Goal: Transaction & Acquisition: Purchase product/service

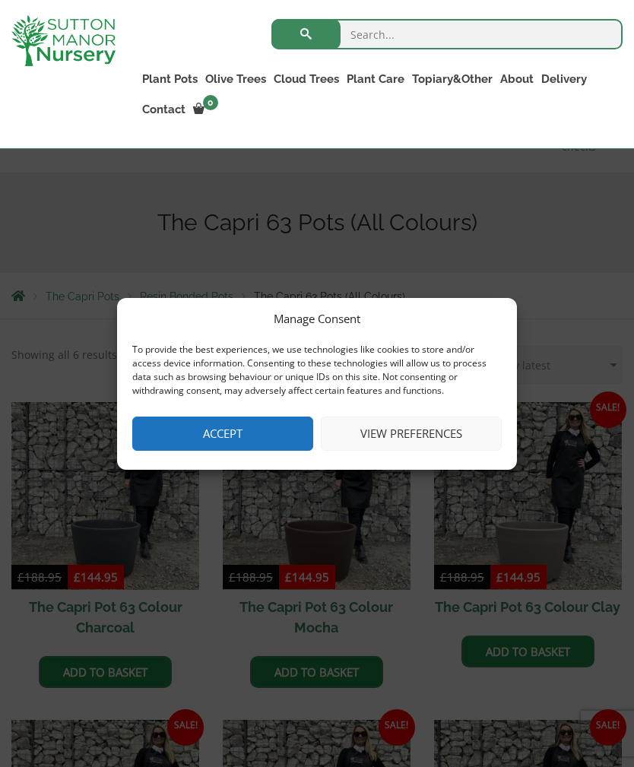
scroll to position [202, 0]
click at [448, 440] on button "View preferences" at bounding box center [411, 434] width 181 height 34
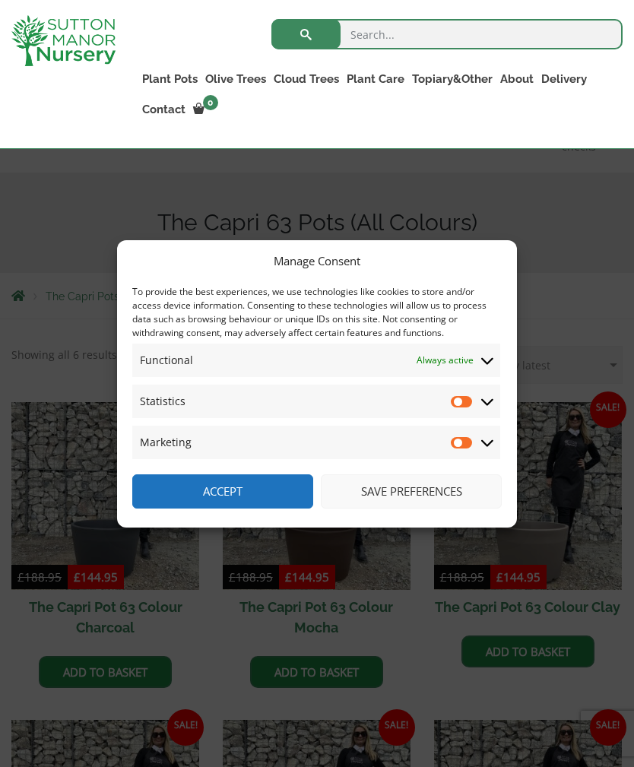
click at [436, 503] on button "Save preferences" at bounding box center [411, 491] width 181 height 34
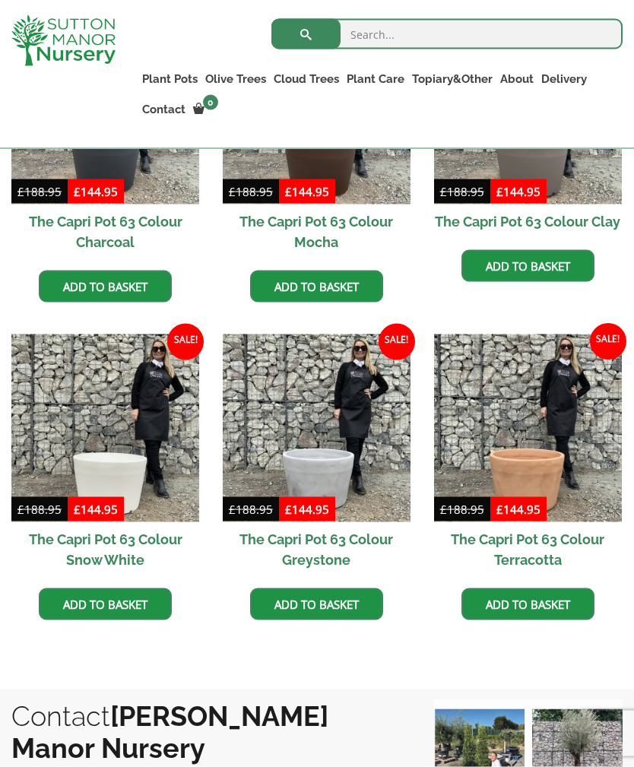
scroll to position [560, 0]
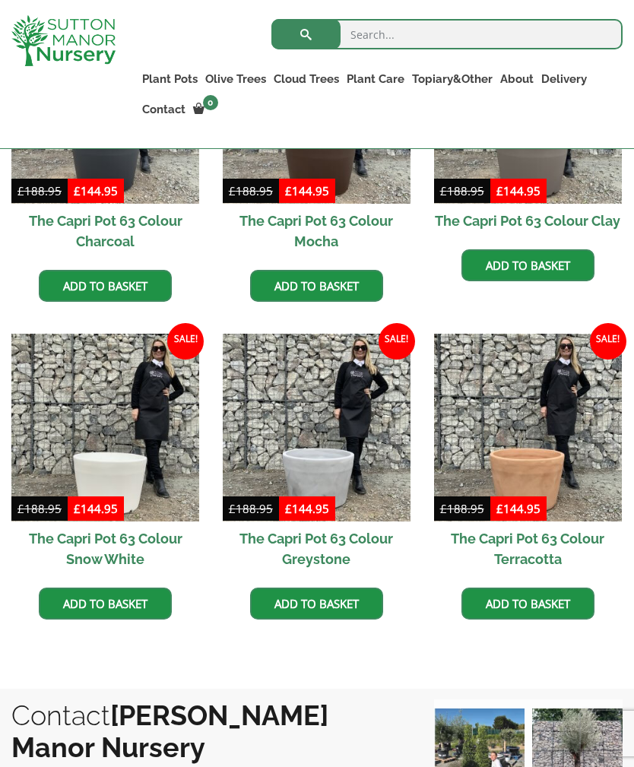
click at [344, 434] on img at bounding box center [317, 428] width 188 height 188
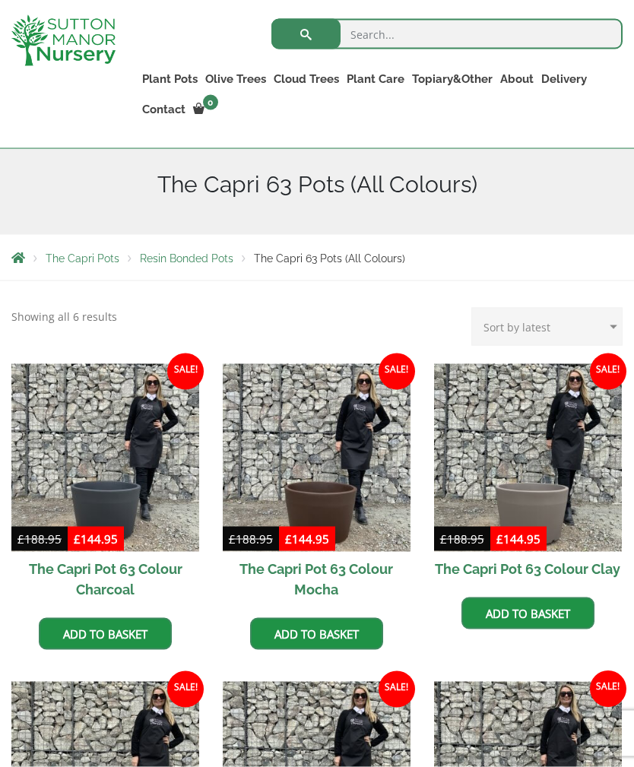
scroll to position [213, 0]
click at [113, 468] on img at bounding box center [105, 457] width 188 height 188
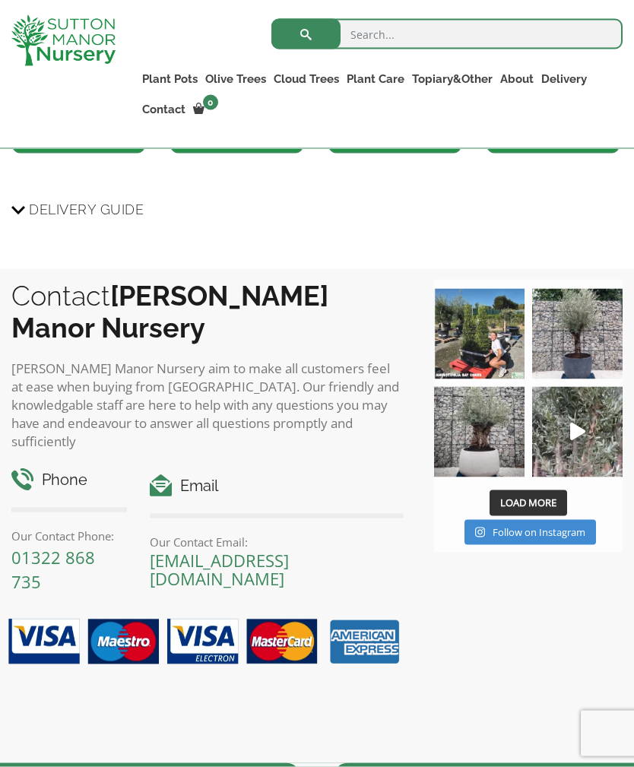
scroll to position [1358, 0]
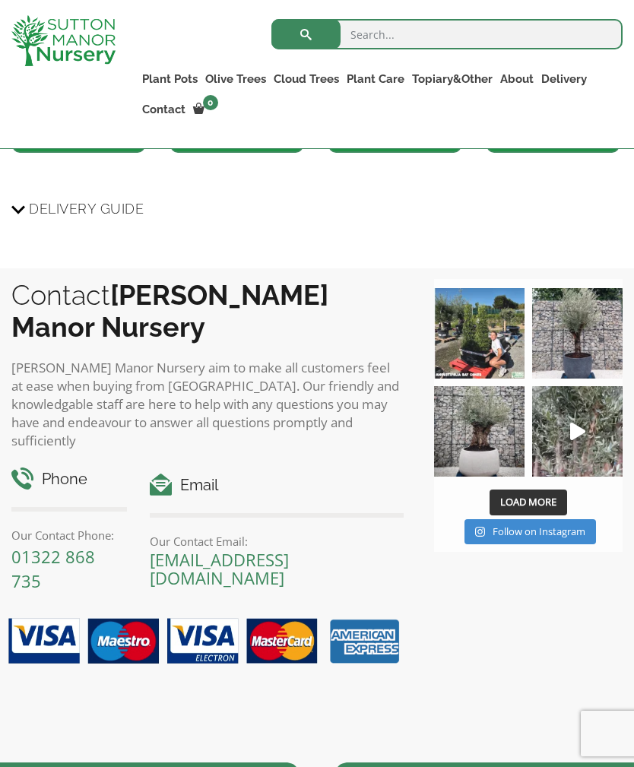
click at [479, 433] on img at bounding box center [479, 431] width 90 height 90
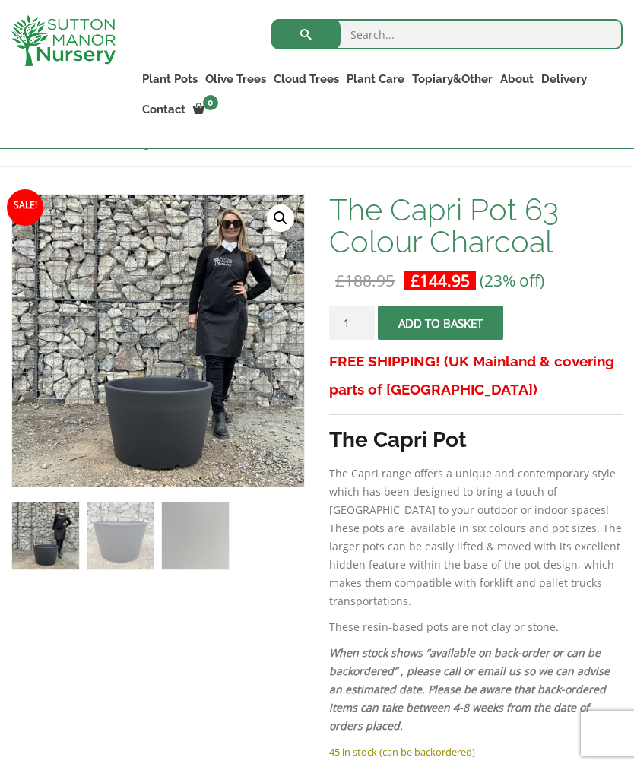
scroll to position [300, 0]
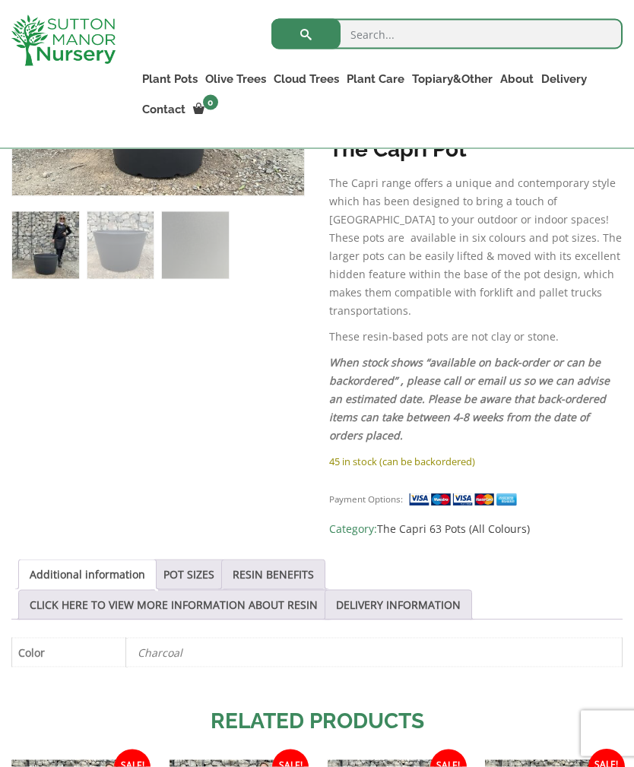
click at [214, 560] on link "POT SIZES" at bounding box center [188, 574] width 51 height 29
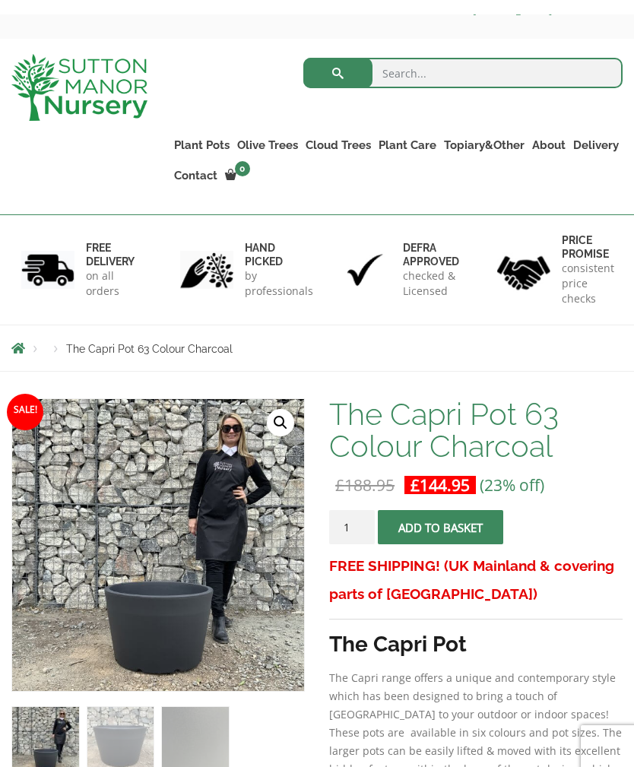
scroll to position [0, 0]
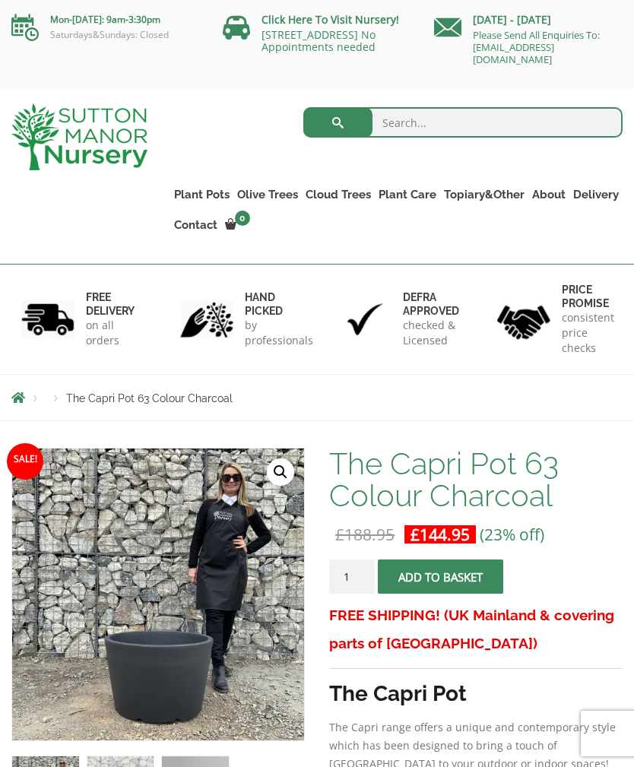
click at [204, 196] on link "Plant Pots" at bounding box center [201, 194] width 63 height 21
click at [0, 0] on link "The Amalfi Pots" at bounding box center [0, 0] width 0 height 0
click at [0, 0] on link "Resin Bonded Pots" at bounding box center [0, 0] width 0 height 0
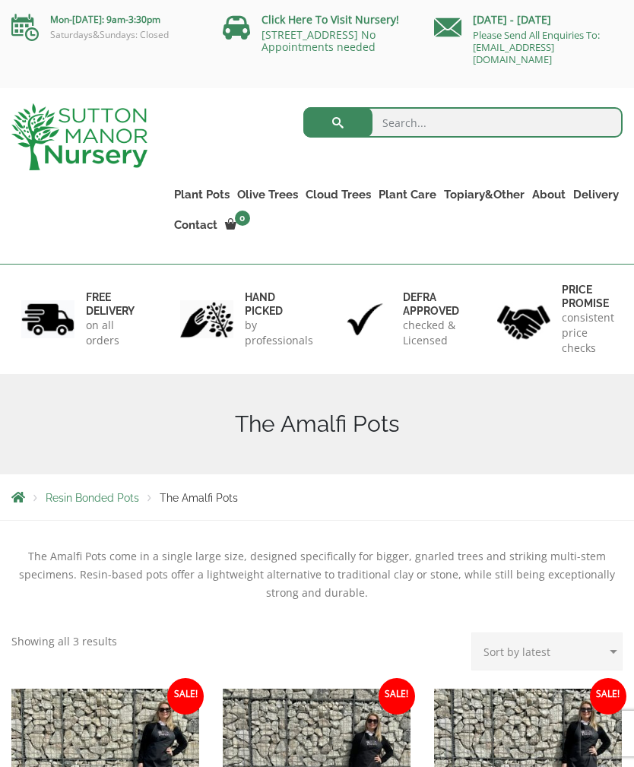
click at [0, 0] on link "Resin Bonded Pots" at bounding box center [0, 0] width 0 height 0
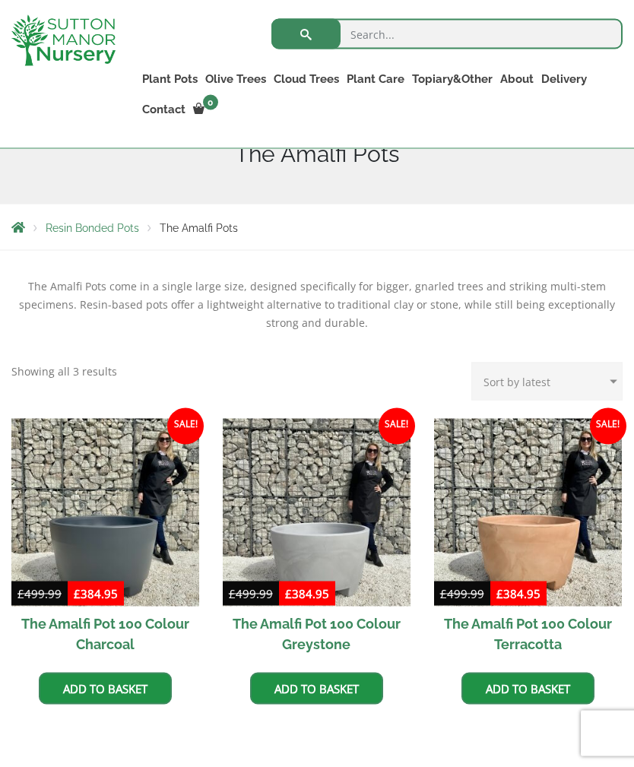
scroll to position [243, 0]
click at [135, 542] on img at bounding box center [105, 512] width 188 height 188
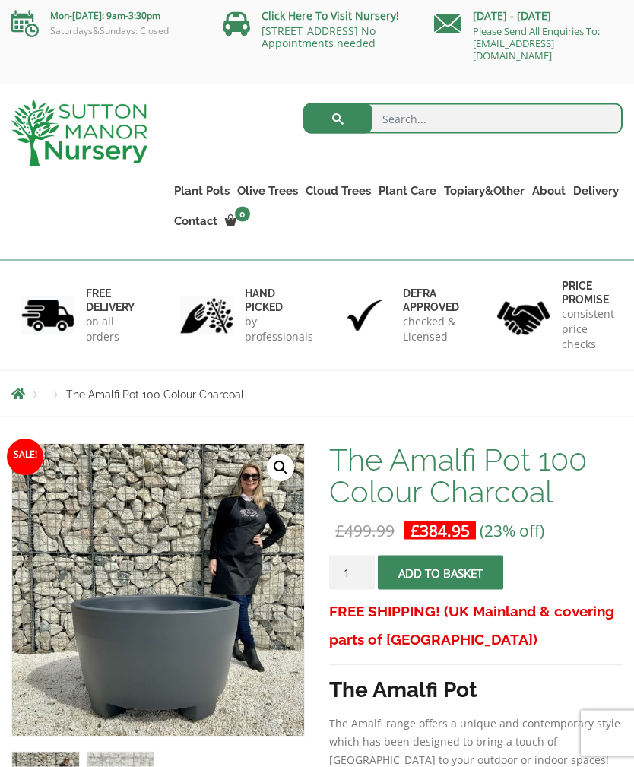
scroll to position [5, 0]
click at [0, 0] on link "The Amalfi Pots" at bounding box center [0, 0] width 0 height 0
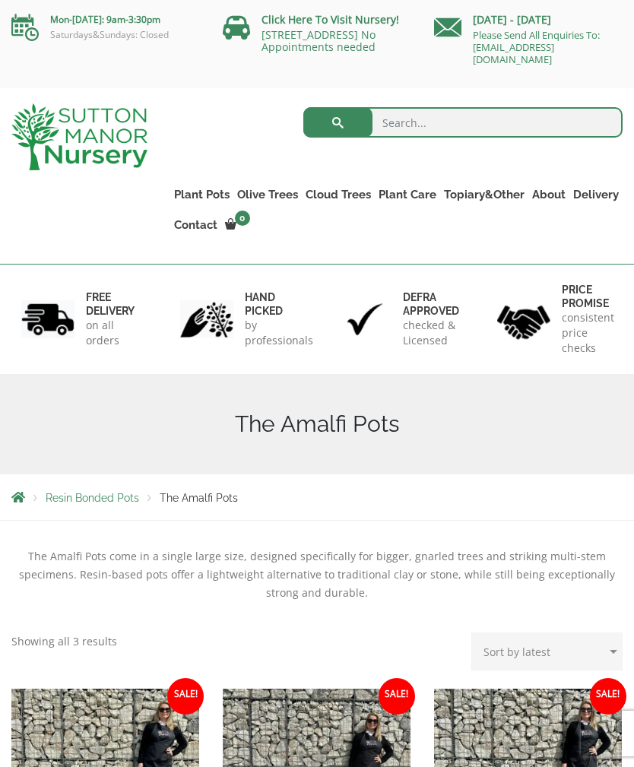
click at [0, 0] on link "The Milan Pots" at bounding box center [0, 0] width 0 height 0
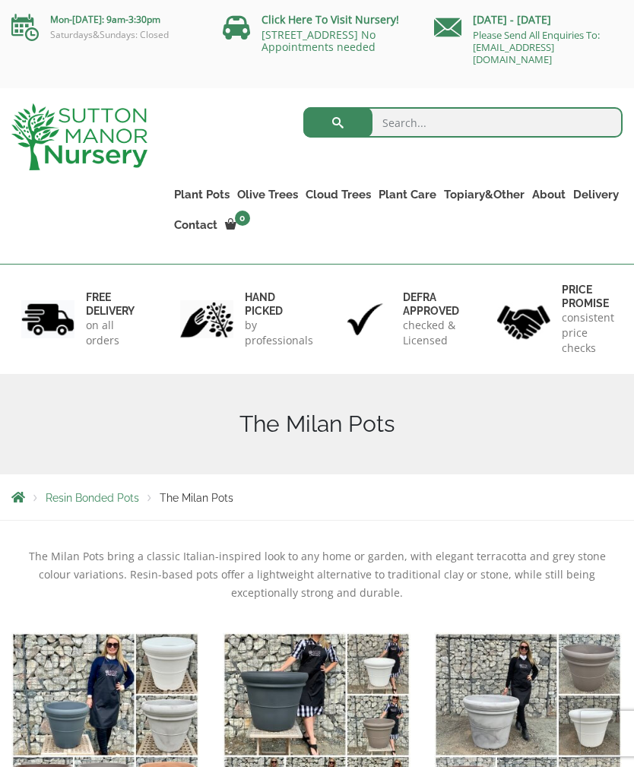
click at [0, 0] on link "The Capri Pots" at bounding box center [0, 0] width 0 height 0
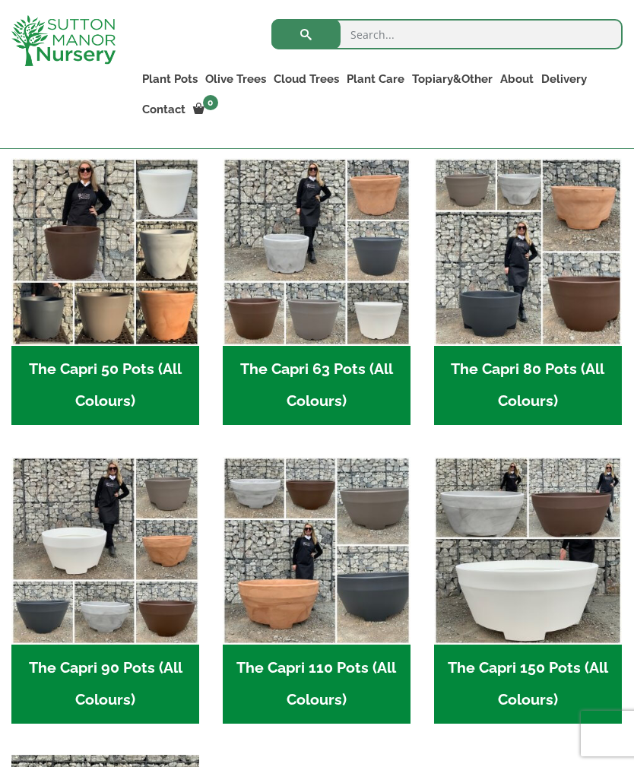
scroll to position [481, 0]
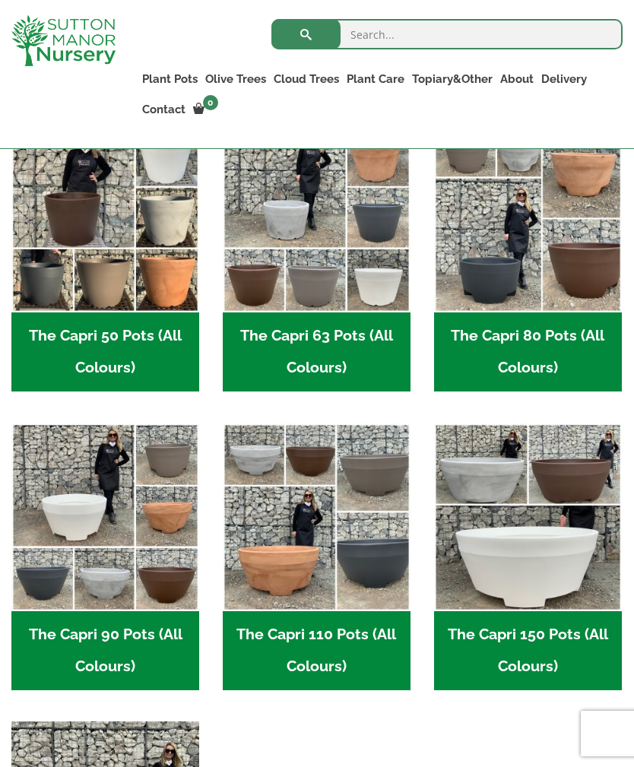
click at [125, 560] on img "Visit product category The Capri 90 Pots (All Colours)" at bounding box center [105, 518] width 188 height 188
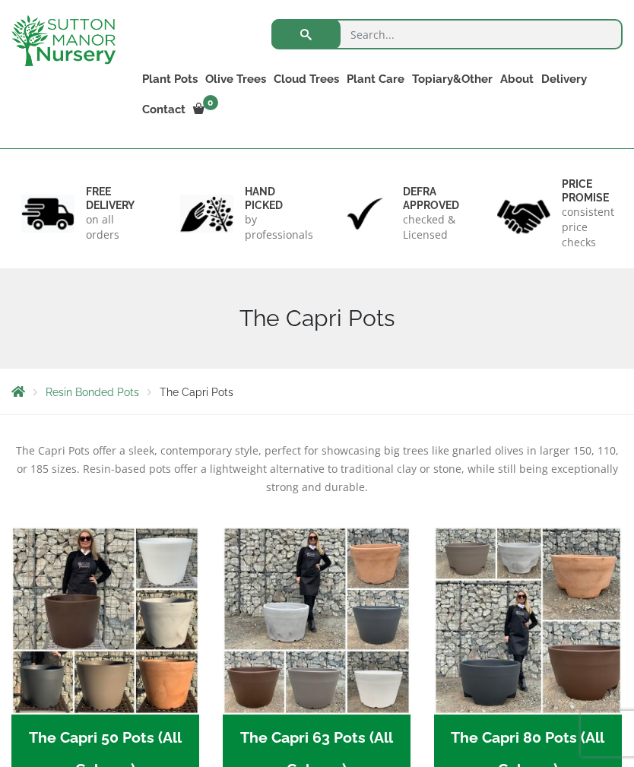
scroll to position [0, 0]
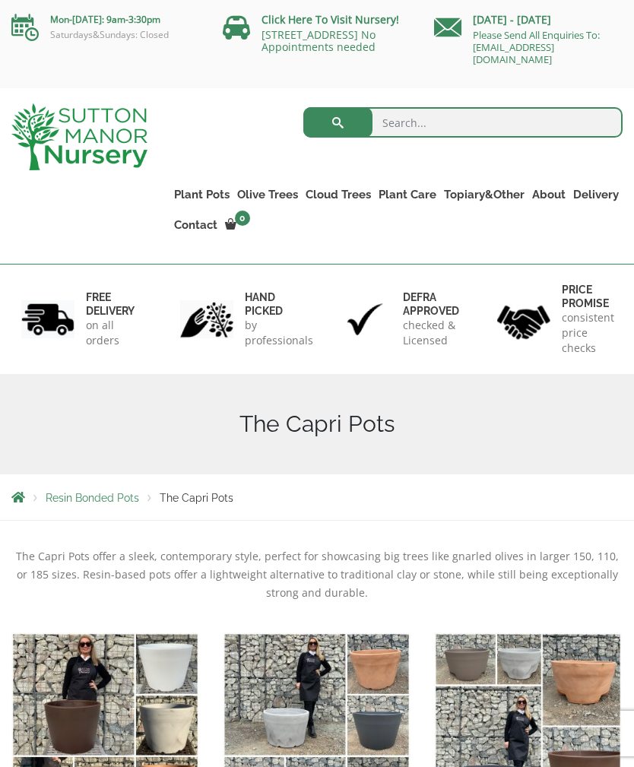
click at [0, 0] on link "The Brunello Pots" at bounding box center [0, 0] width 0 height 0
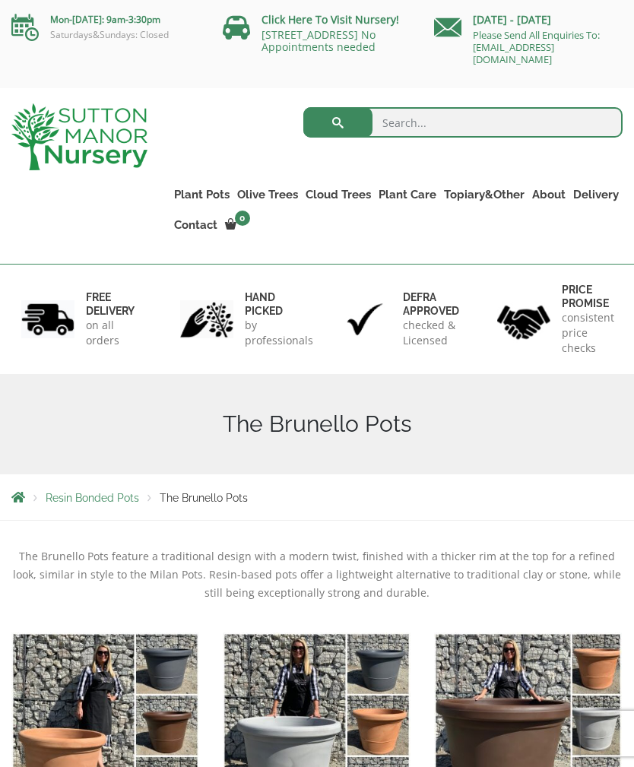
click at [0, 0] on link "The Barolo Pots" at bounding box center [0, 0] width 0 height 0
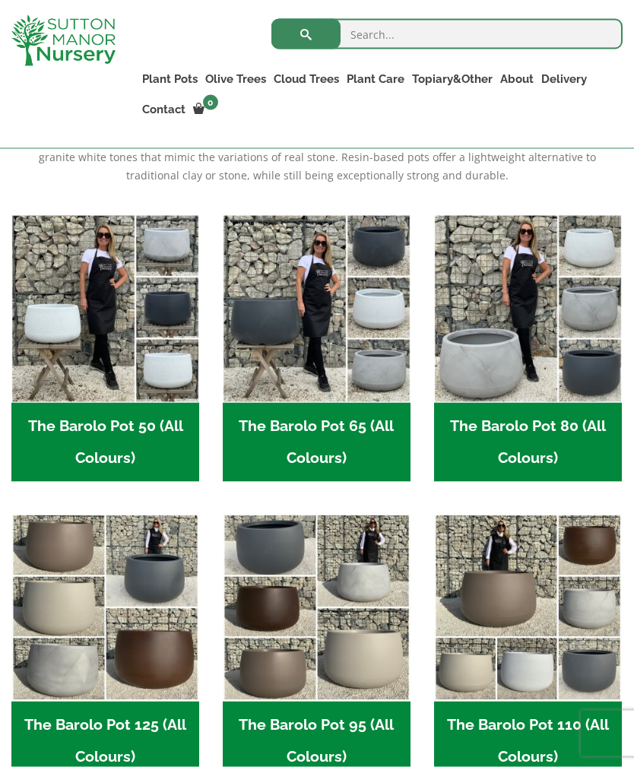
scroll to position [391, 0]
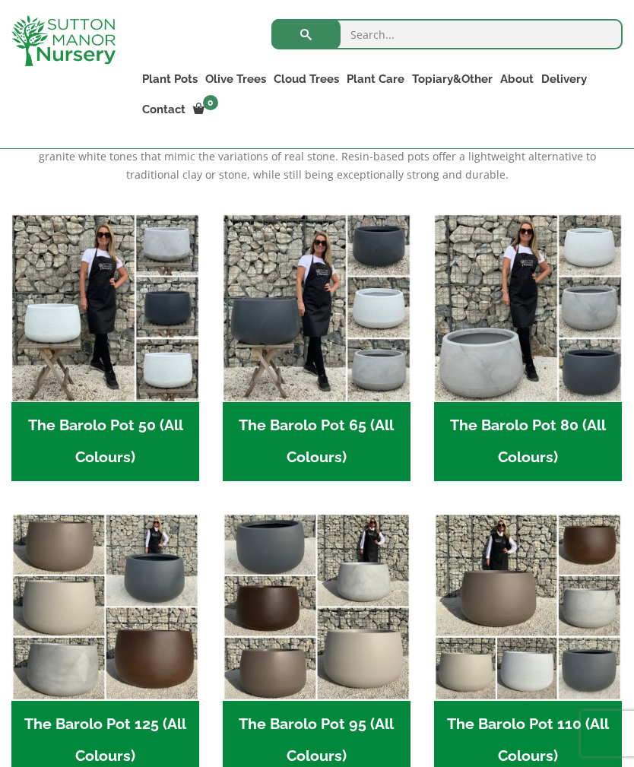
click at [539, 360] on img "Visit product category The Barolo Pot 80 (All Colours)" at bounding box center [528, 308] width 188 height 188
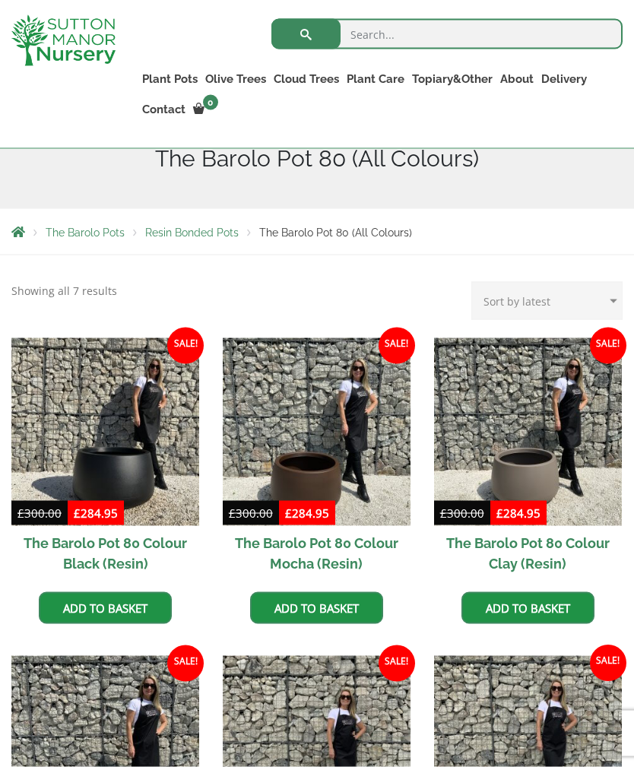
scroll to position [240, 0]
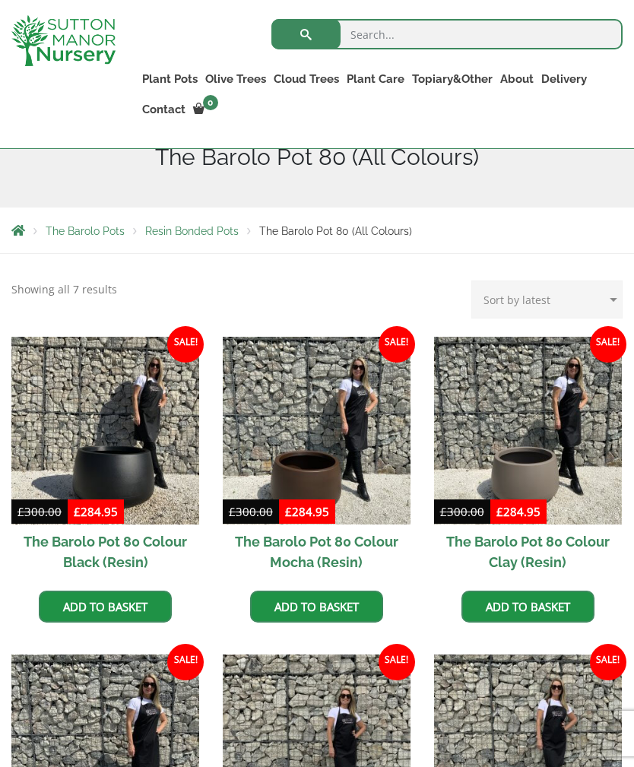
click at [0, 0] on link "The Pisa Pot 80 (All Colours)" at bounding box center [0, 0] width 0 height 0
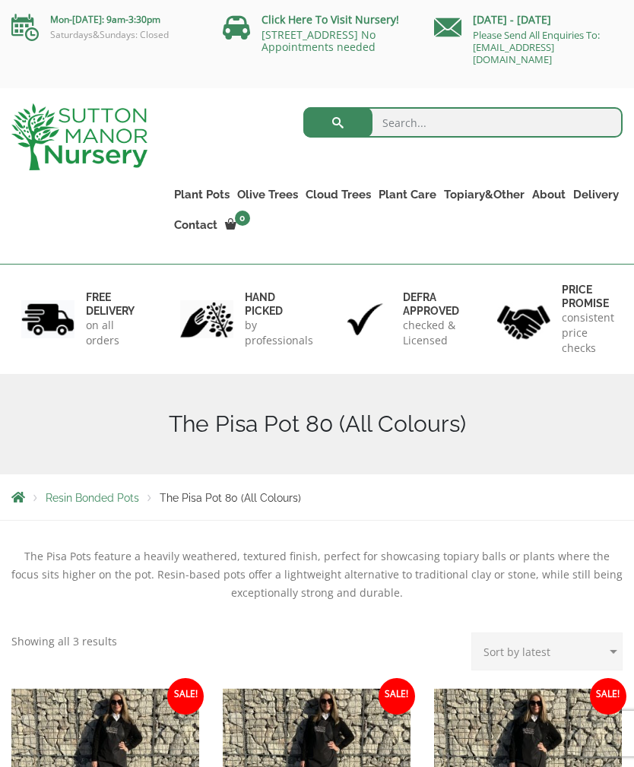
click at [203, 195] on link "Plant Pots" at bounding box center [201, 194] width 63 height 21
click at [0, 0] on link "The Capri Pots" at bounding box center [0, 0] width 0 height 0
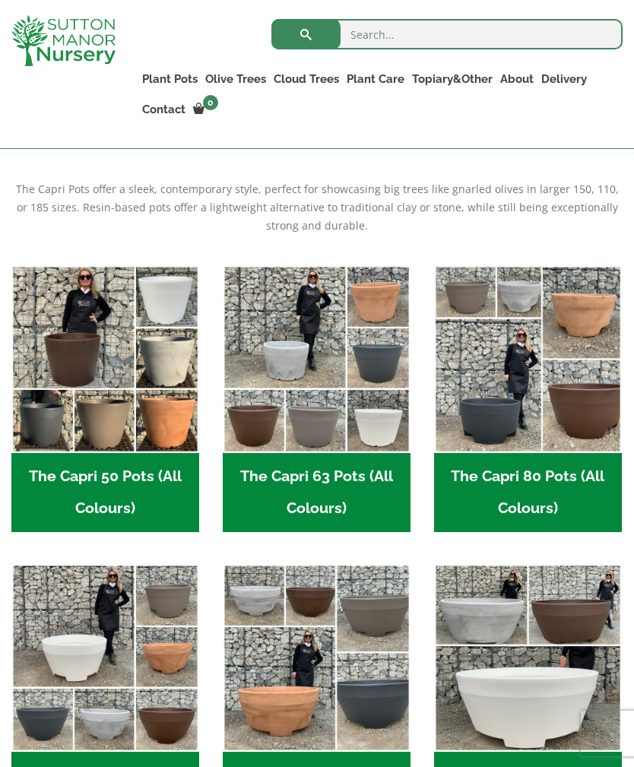
scroll to position [343, 0]
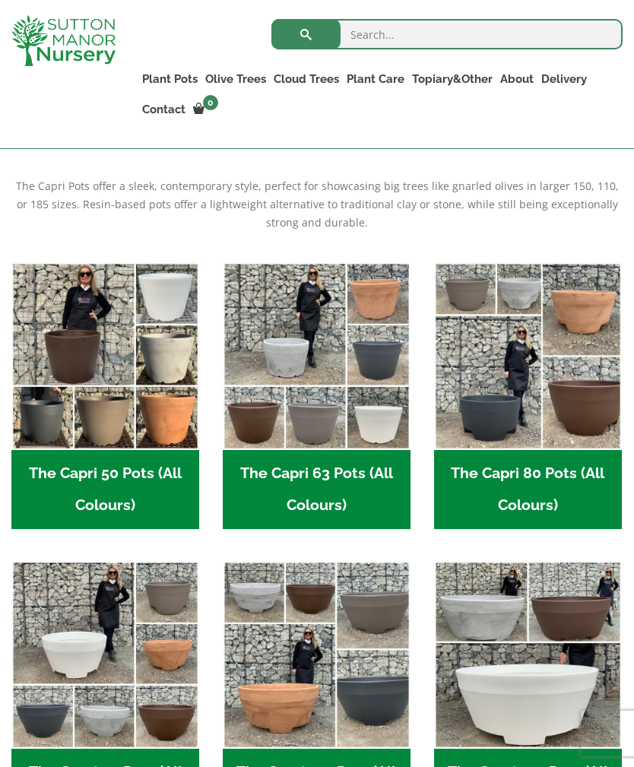
click at [112, 686] on img "Visit product category The Capri 90 Pots (All Colours)" at bounding box center [105, 655] width 188 height 188
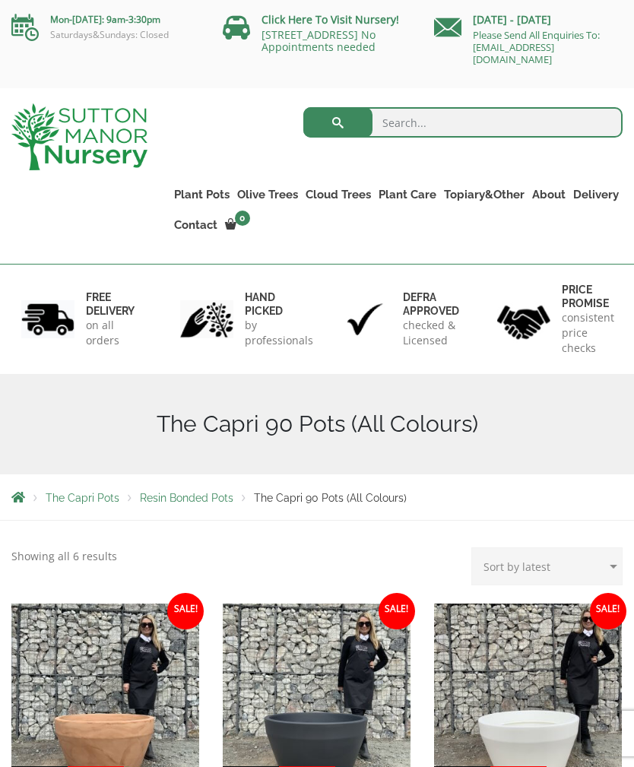
click at [195, 503] on span "Resin Bonded Pots" at bounding box center [187, 498] width 94 height 12
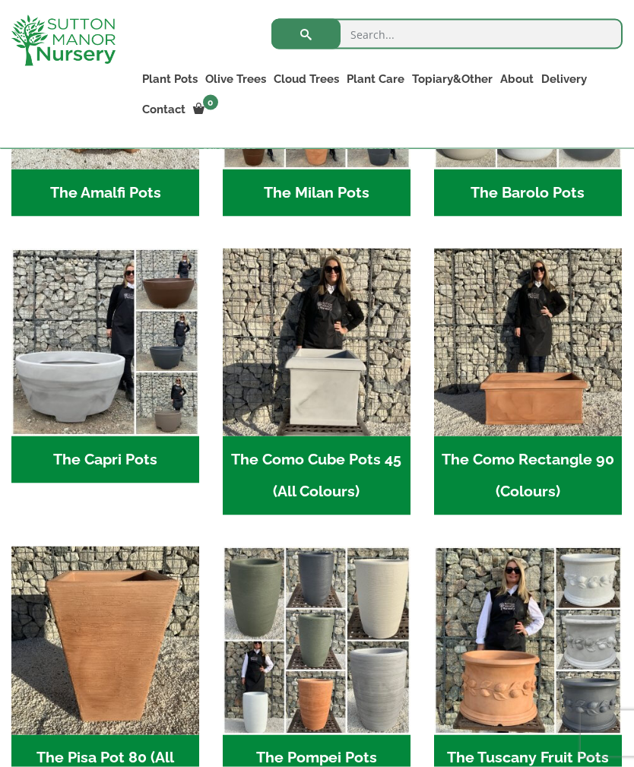
scroll to position [642, 0]
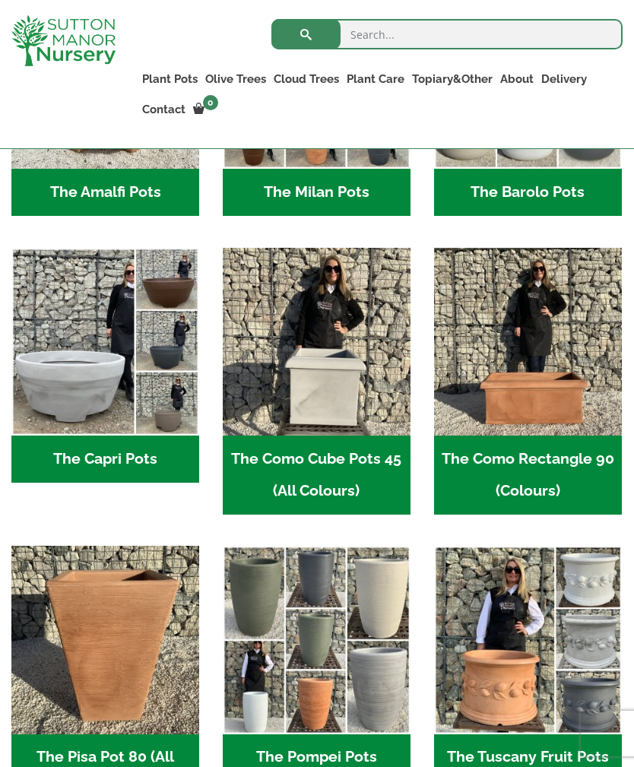
click at [121, 354] on img "Visit product category The Capri Pots" at bounding box center [105, 342] width 188 height 188
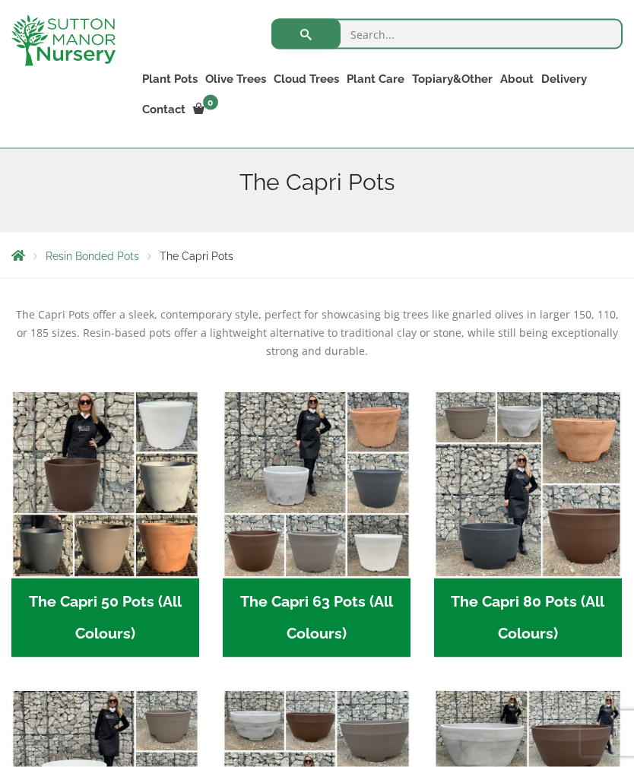
scroll to position [297, 0]
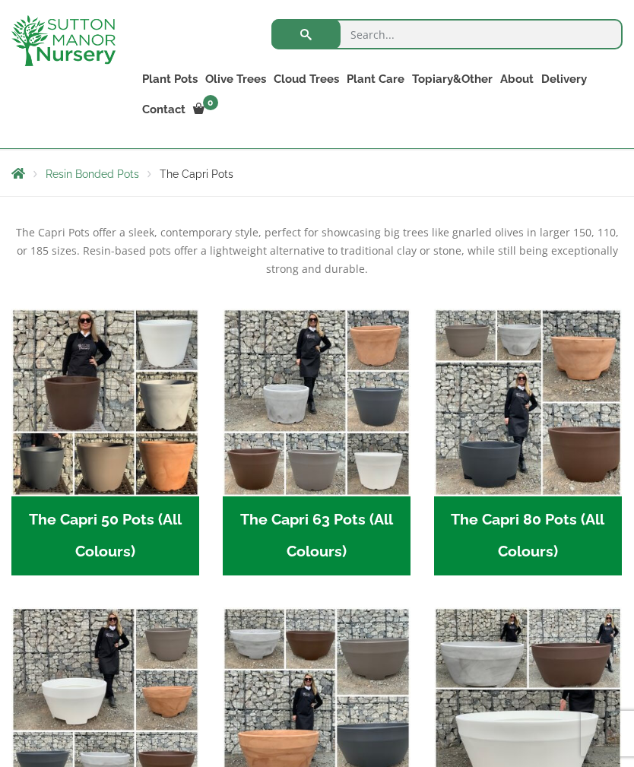
click at [558, 446] on img "Visit product category The Capri 80 Pots (All Colours)" at bounding box center [528, 403] width 188 height 188
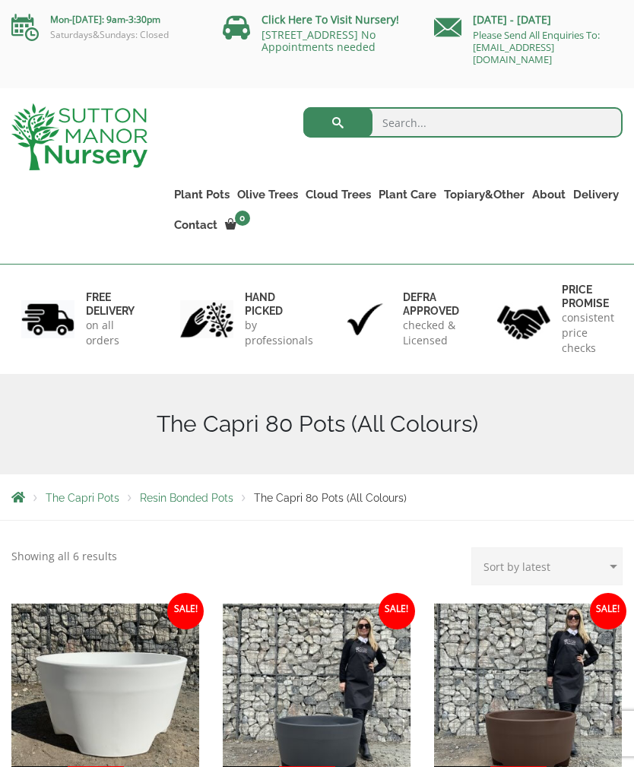
click at [207, 499] on span "Resin Bonded Pots" at bounding box center [187, 498] width 94 height 12
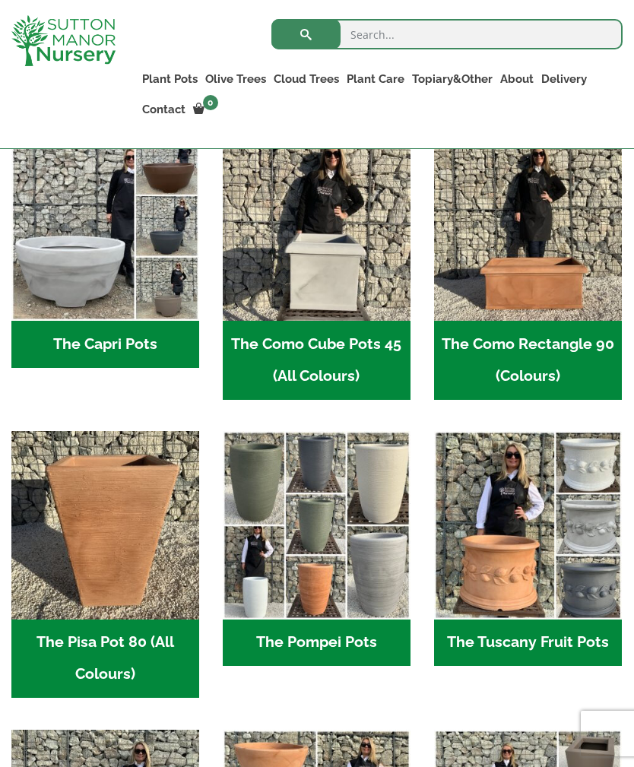
scroll to position [758, 0]
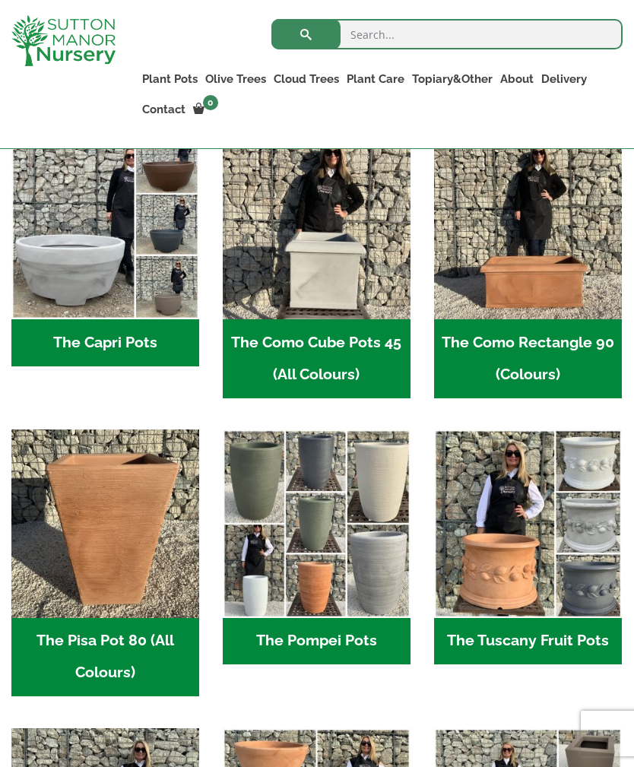
click at [109, 258] on img "Visit product category The Capri Pots" at bounding box center [105, 226] width 188 height 188
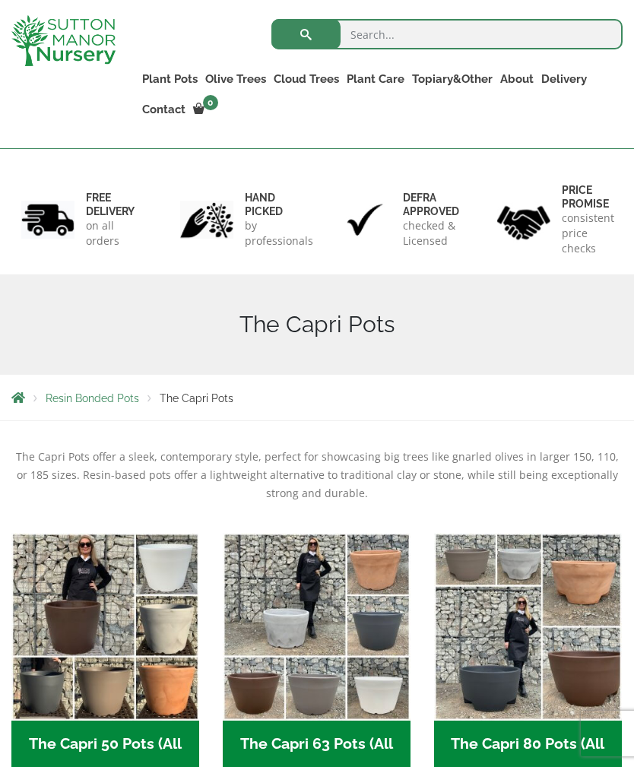
scroll to position [230, 0]
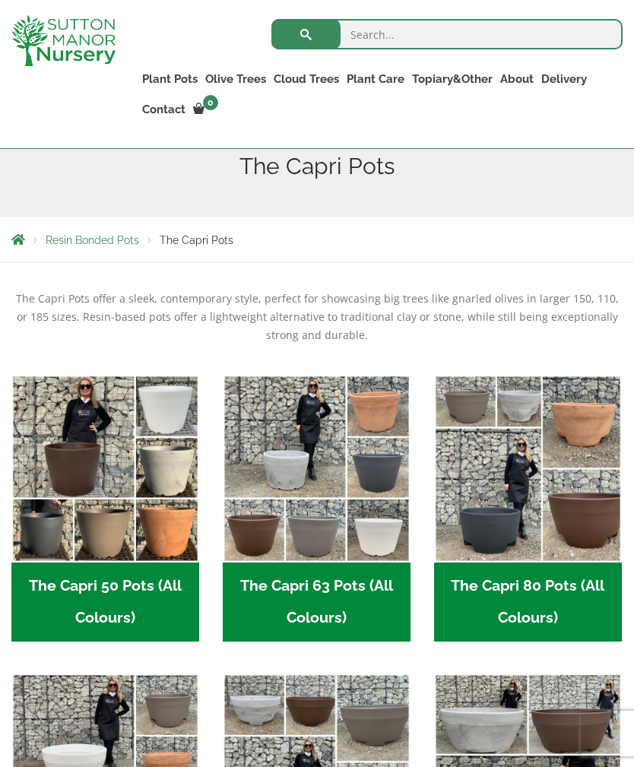
click at [336, 554] on img "Visit product category The Capri 63 Pots (All Colours)" at bounding box center [317, 469] width 188 height 188
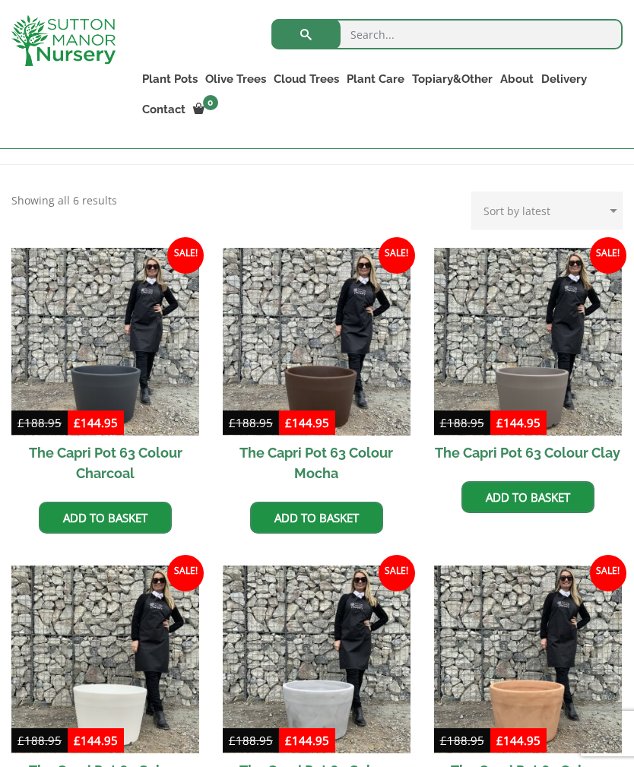
scroll to position [343, 0]
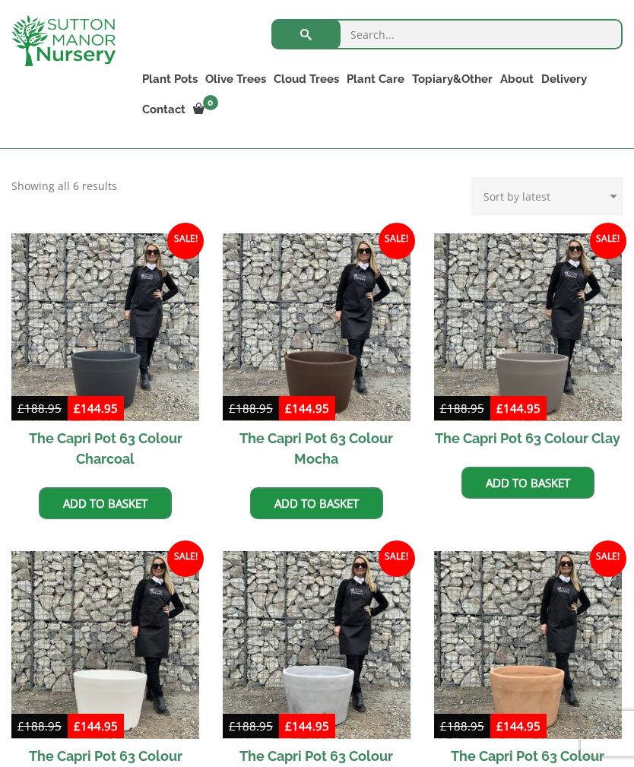
click at [129, 349] on img at bounding box center [105, 327] width 188 height 188
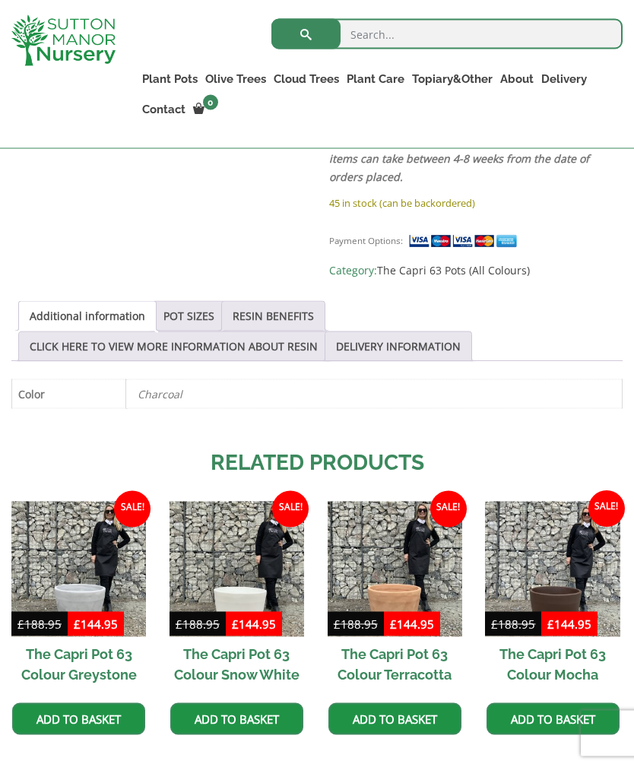
scroll to position [789, 0]
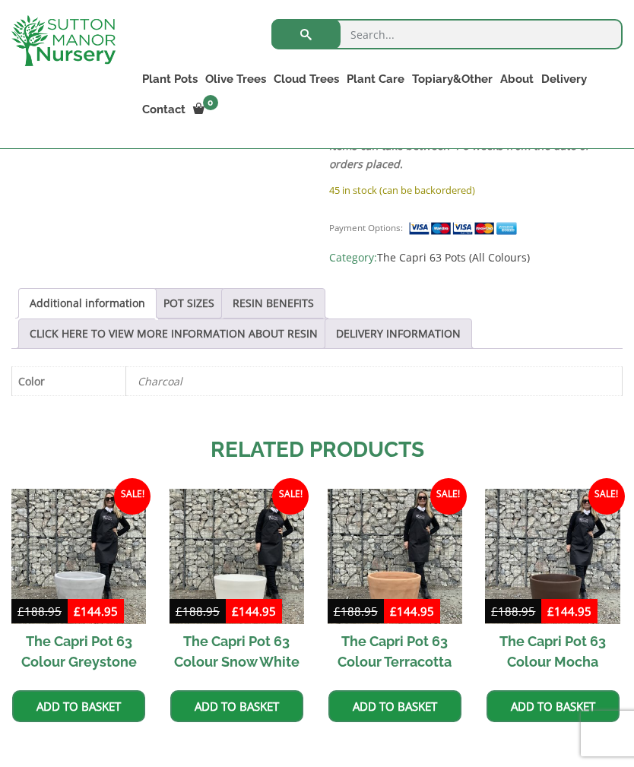
click at [211, 289] on link "POT SIZES" at bounding box center [188, 303] width 51 height 29
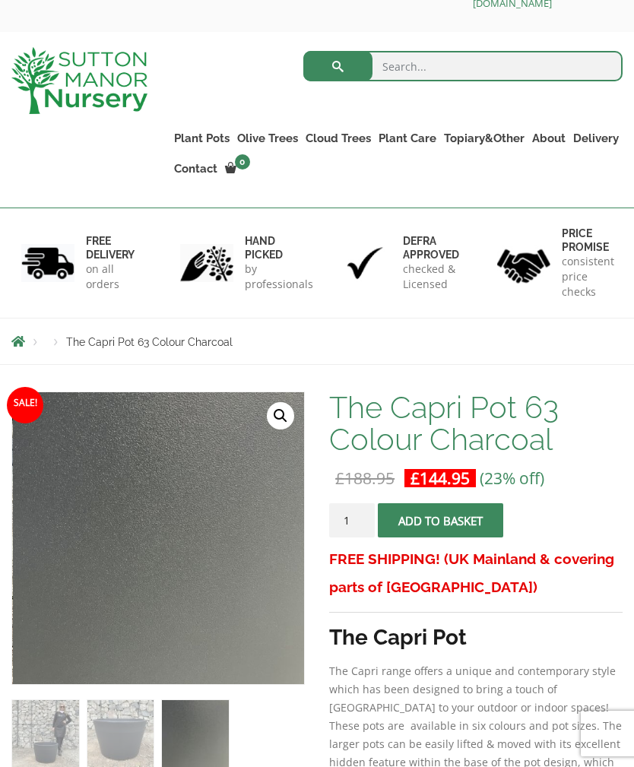
scroll to position [92, 0]
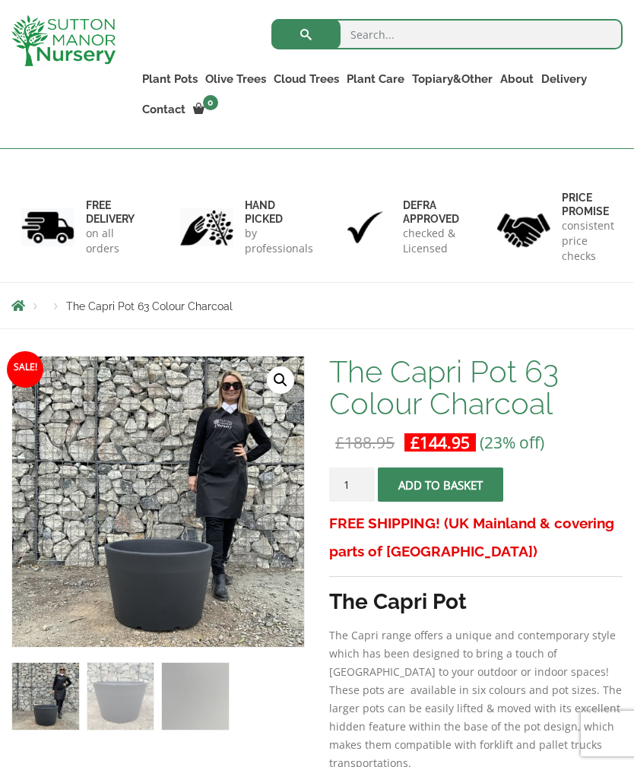
click at [488, 478] on button "Add to basket" at bounding box center [440, 485] width 125 height 34
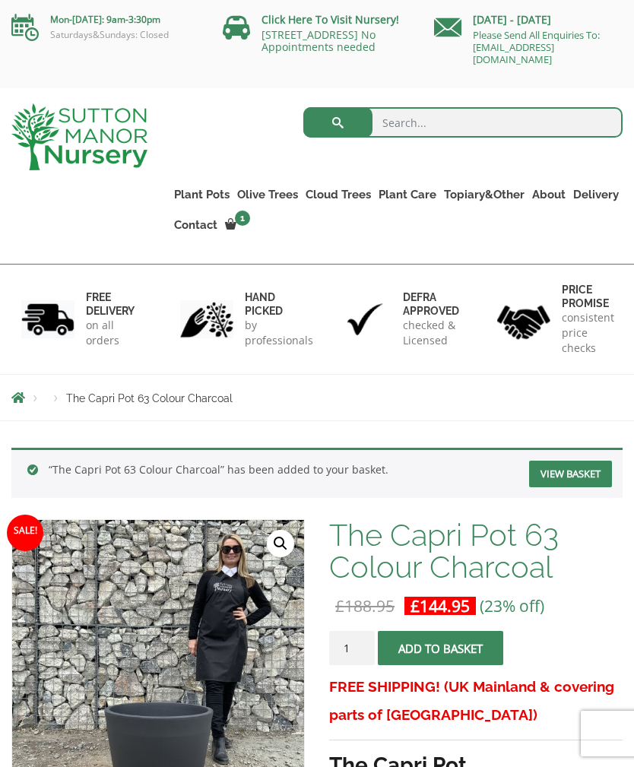
click at [582, 478] on link "View basket" at bounding box center [570, 474] width 83 height 27
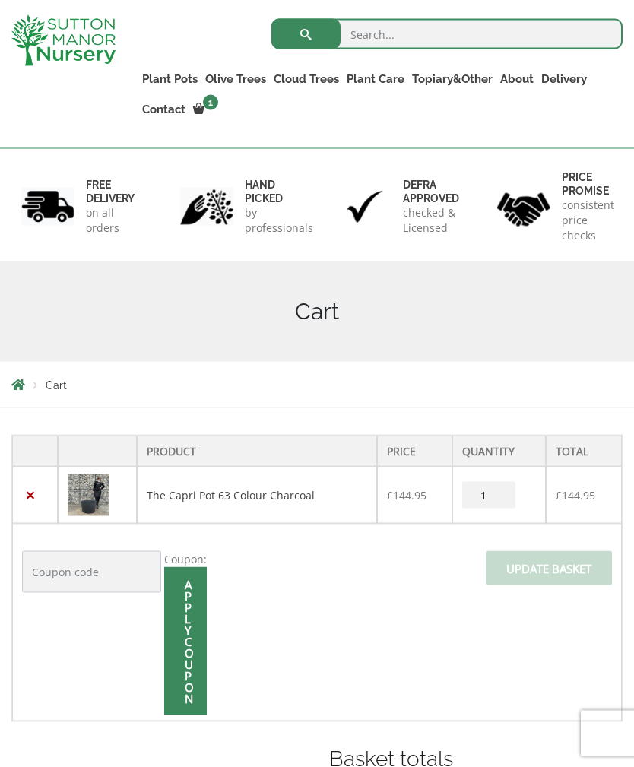
scroll to position [102, 0]
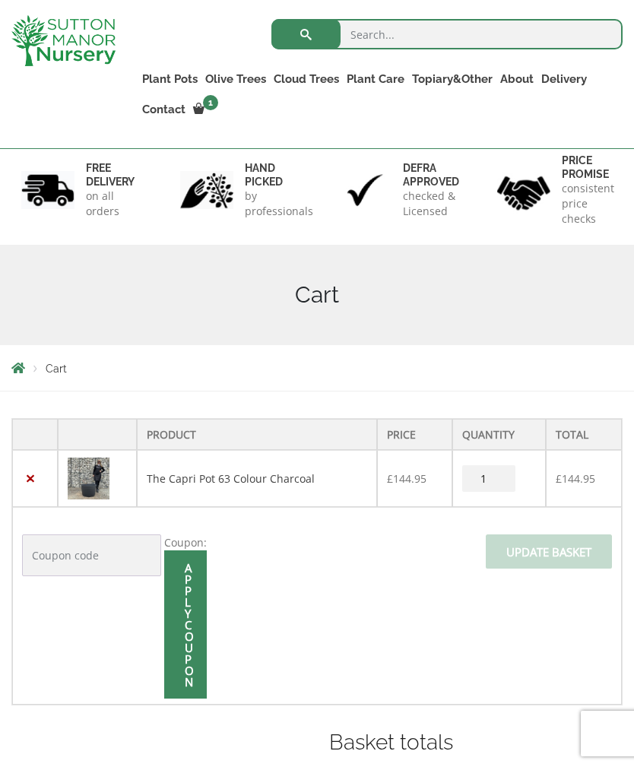
click at [105, 558] on input "Coupon:" at bounding box center [91, 556] width 139 height 42
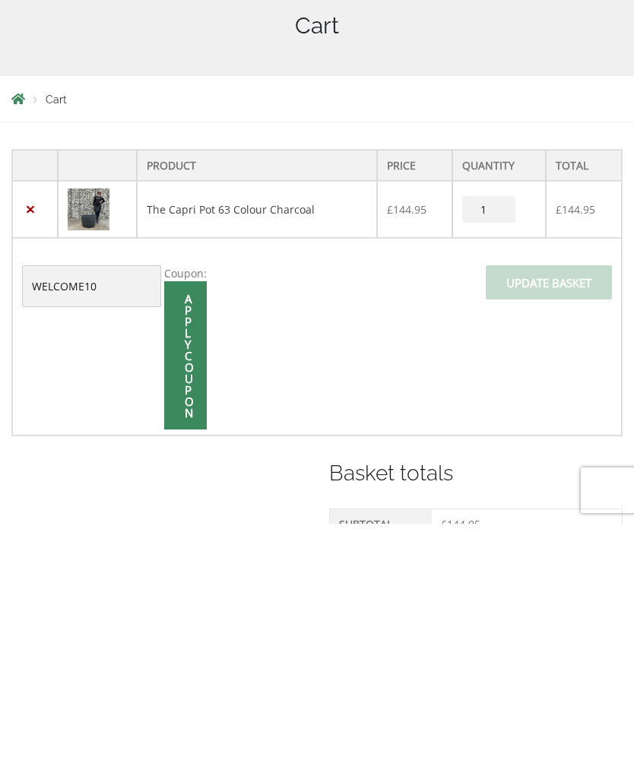
type input "WELCOME10"
click at [182, 525] on input "Apply coupon" at bounding box center [185, 599] width 43 height 148
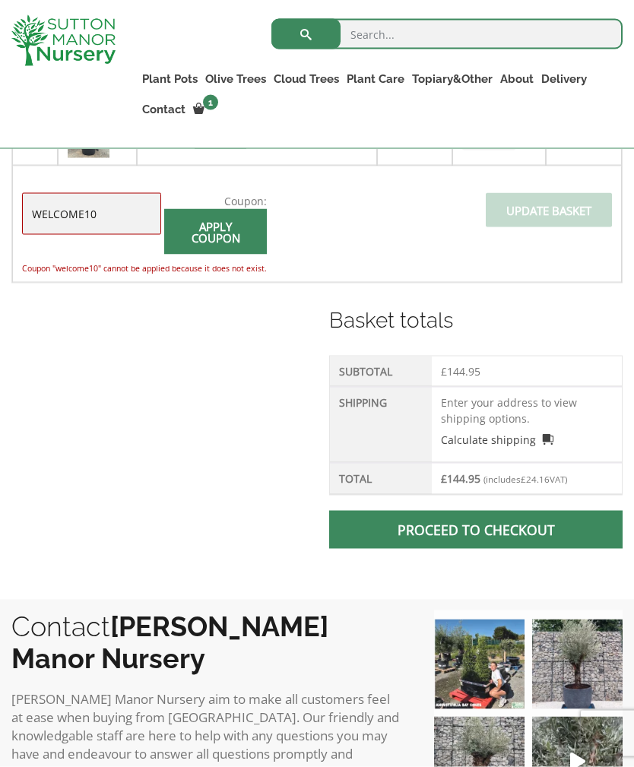
scroll to position [444, 0]
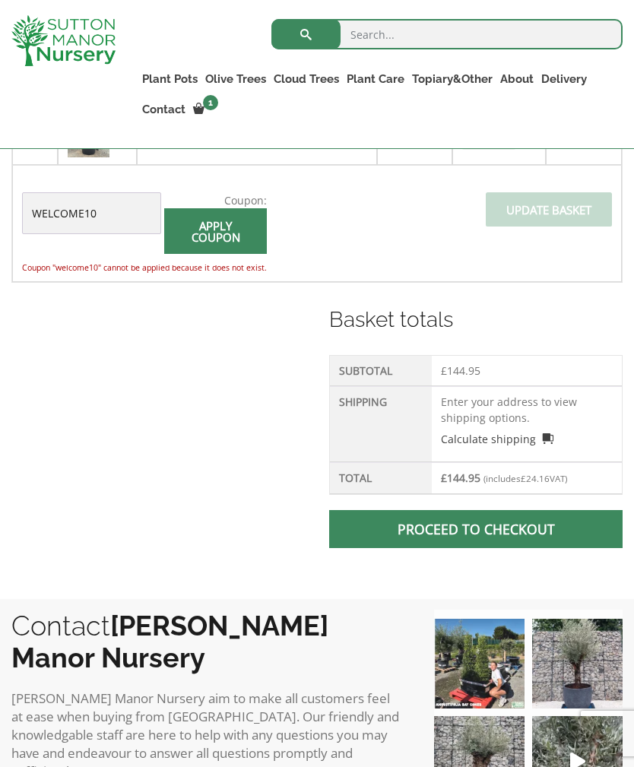
click at [539, 532] on link "Proceed to checkout" at bounding box center [476, 529] width 294 height 38
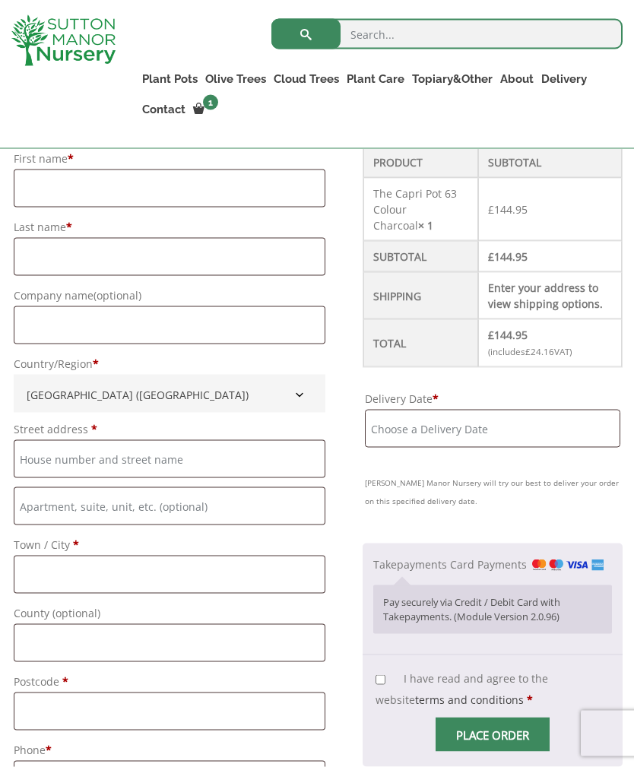
scroll to position [439, 0]
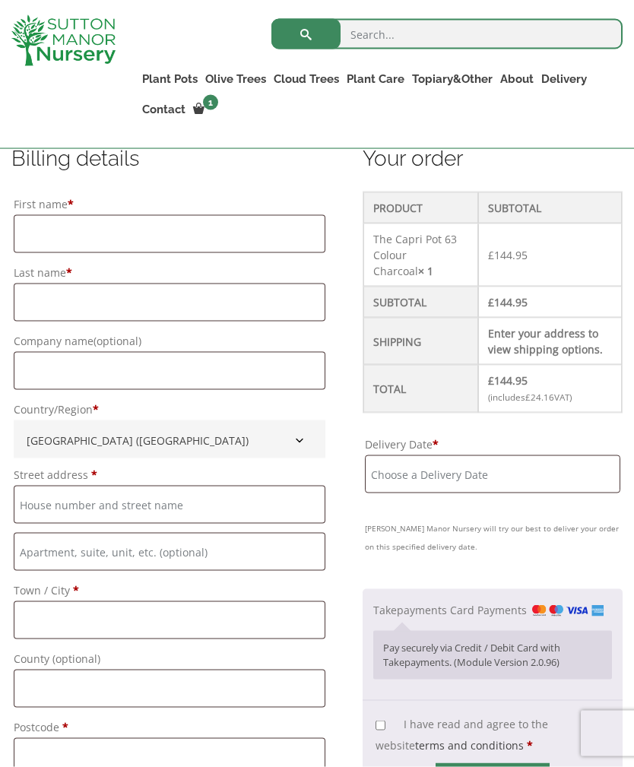
click at [577, 340] on td "Enter your address to view shipping options." at bounding box center [550, 341] width 144 height 47
click at [233, 242] on input "First name *" at bounding box center [170, 234] width 312 height 38
type input "Gordon"
click at [113, 303] on input "Last name *" at bounding box center [170, 303] width 312 height 38
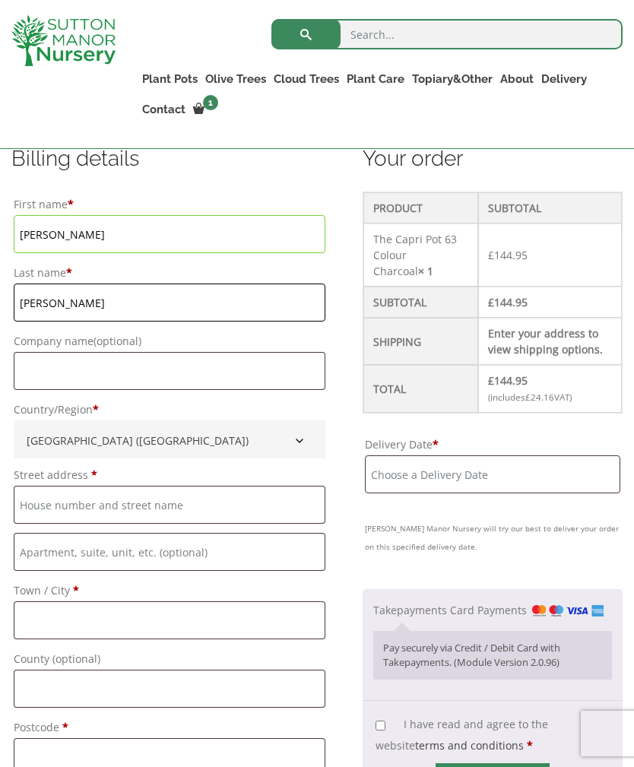
scroll to position [446, 0]
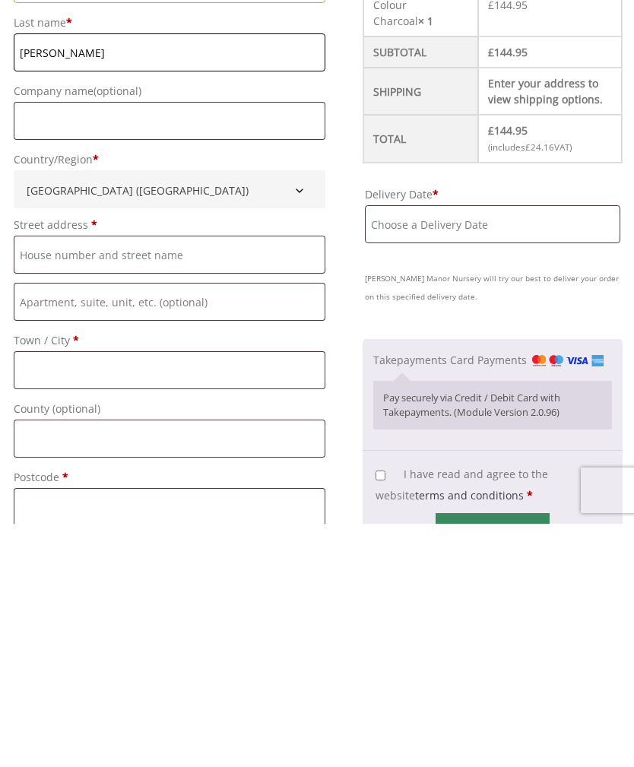
type input "McMillan"
click at [170, 479] on input "Street address *" at bounding box center [170, 498] width 312 height 38
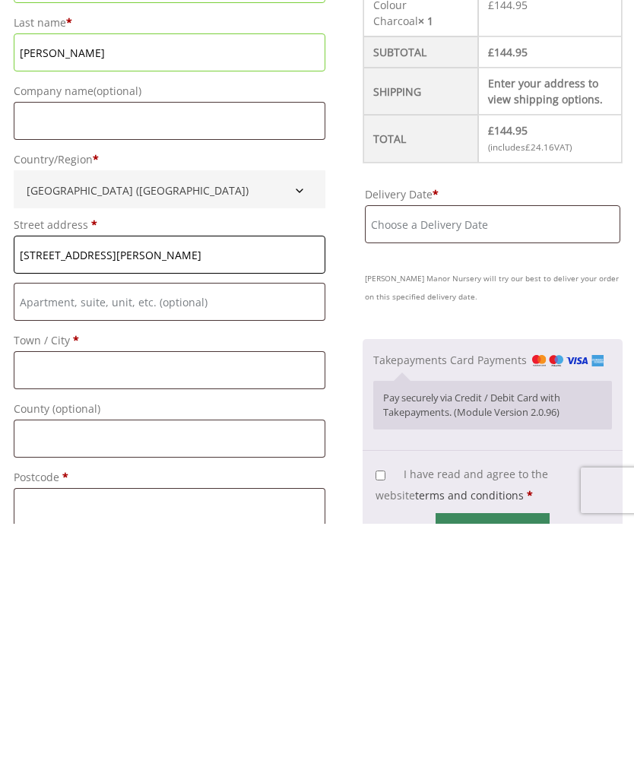
type input "59 Rouken Glen Road"
click at [134, 595] on input "Town / City *" at bounding box center [170, 614] width 312 height 38
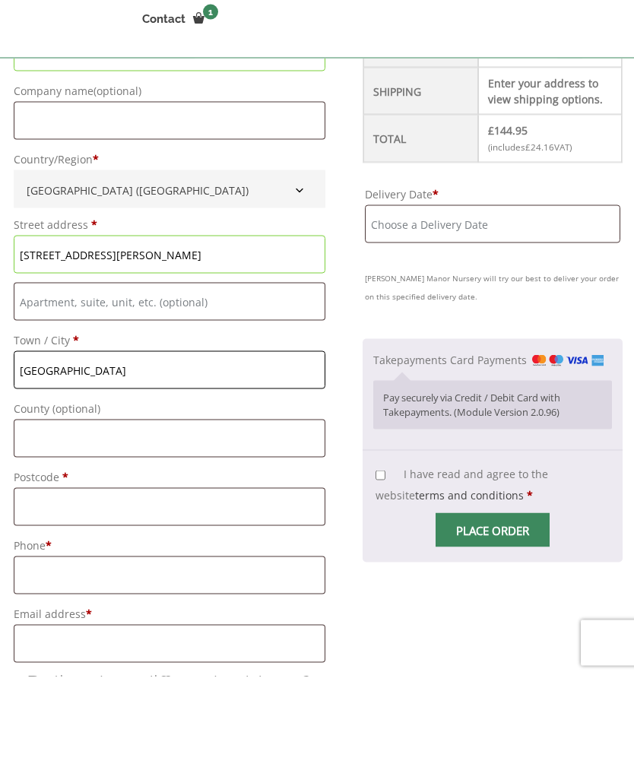
scroll to position [633, 0]
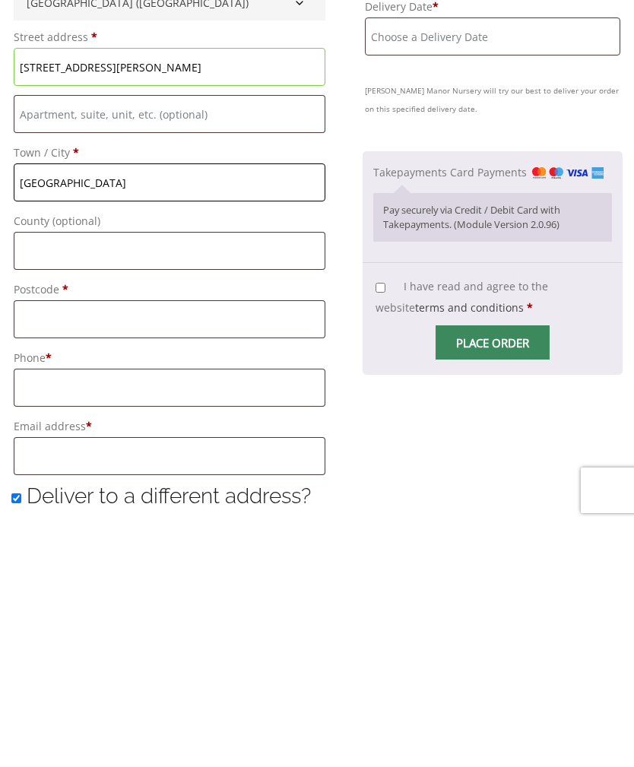
type input "[GEOGRAPHIC_DATA]"
click at [187, 544] on input "Postcode *" at bounding box center [170, 563] width 312 height 38
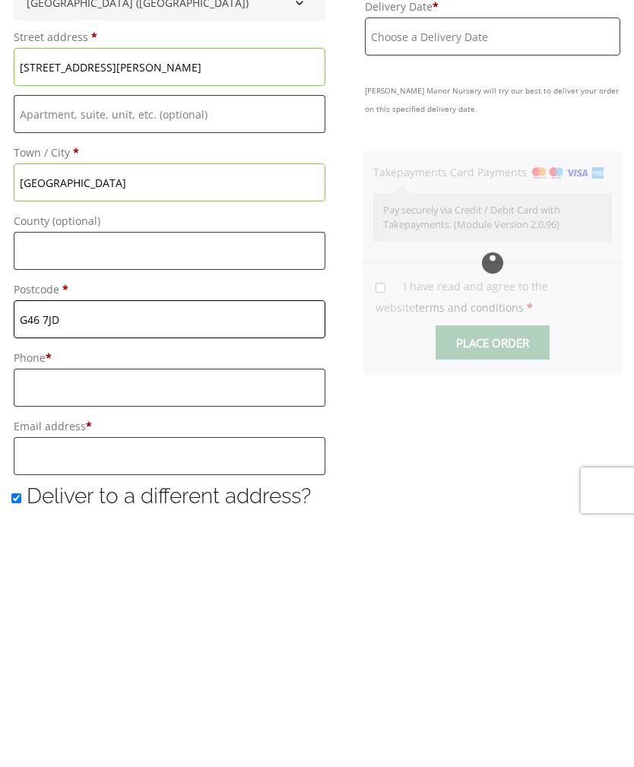
type input "G46 7JD"
click at [165, 612] on input "Phone *" at bounding box center [170, 631] width 312 height 38
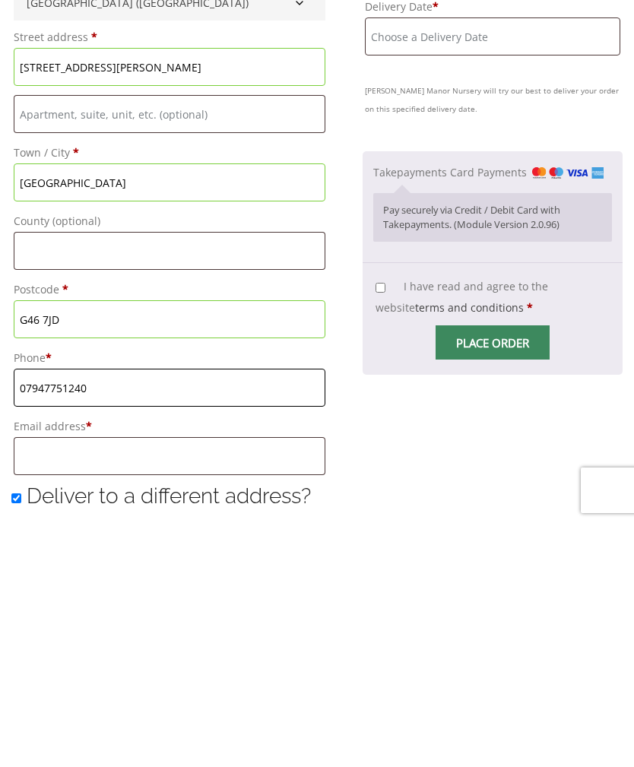
type input "07947751240"
click at [195, 681] on input "Email address *" at bounding box center [170, 700] width 312 height 38
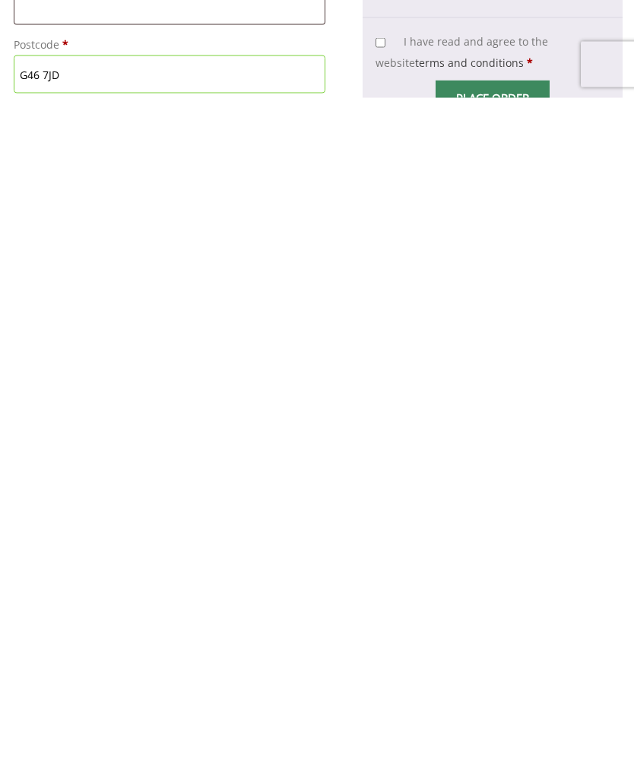
scroll to position [503, 0]
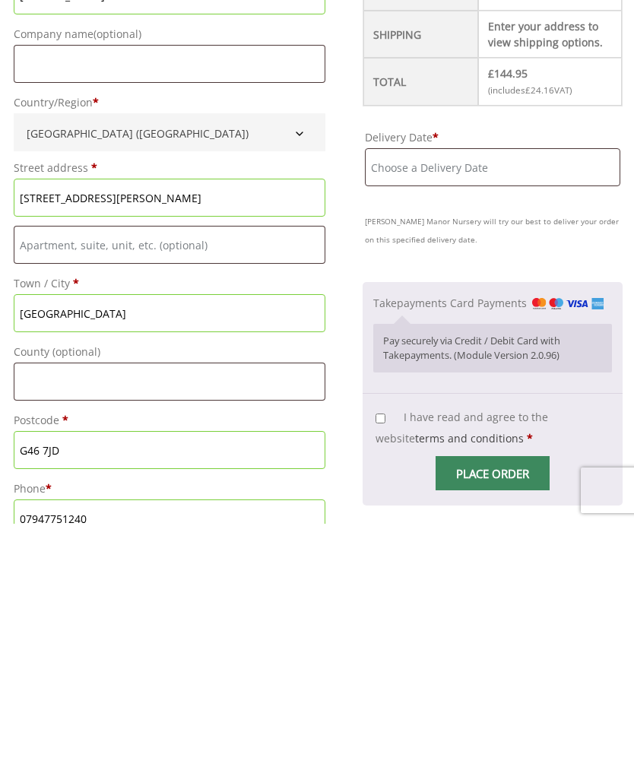
type input "[EMAIL_ADDRESS][DOMAIN_NAME]"
click at [163, 422] on input "59 Rouken Glen Road" at bounding box center [170, 441] width 312 height 38
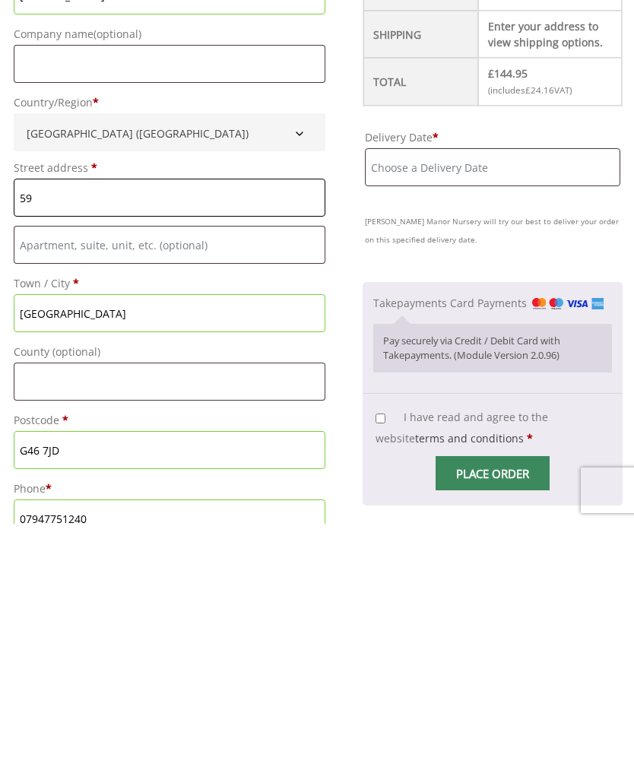
type input "5"
type input "120 Avant Garde Tower"
click at [123, 538] on input "[GEOGRAPHIC_DATA]" at bounding box center [170, 557] width 312 height 38
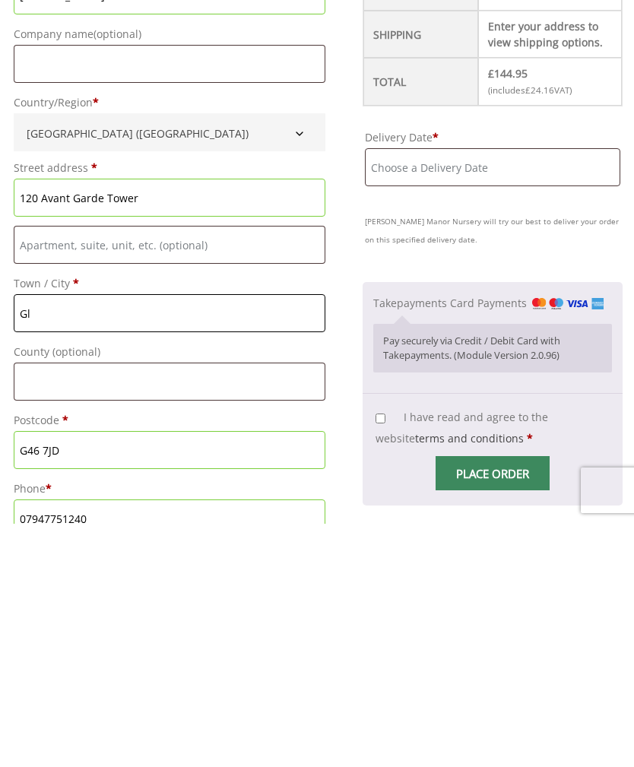
type input "G"
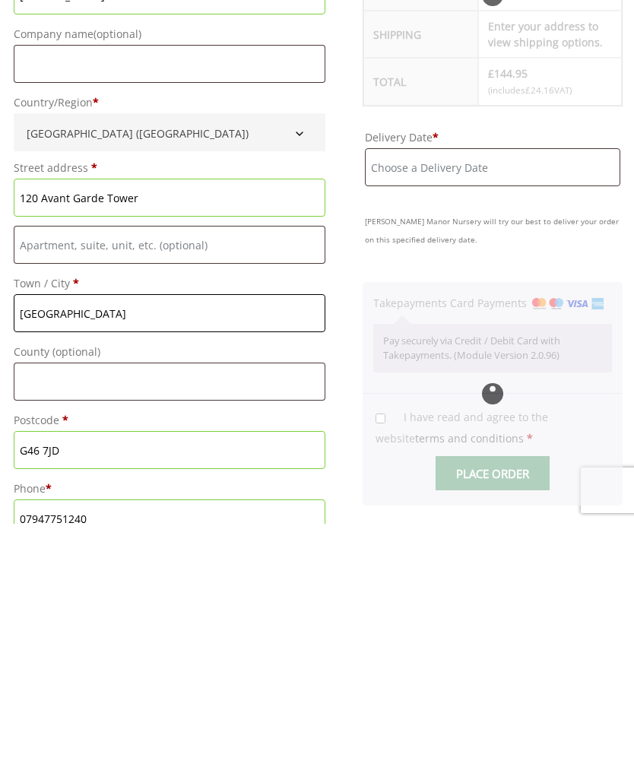
type input "[GEOGRAPHIC_DATA]"
click at [124, 674] on input "G46 7JD" at bounding box center [170, 693] width 312 height 38
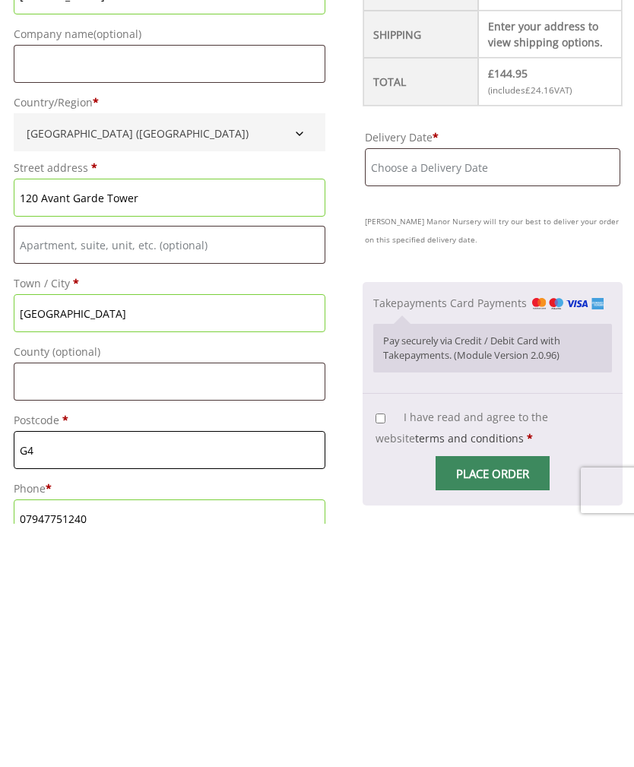
type input "G"
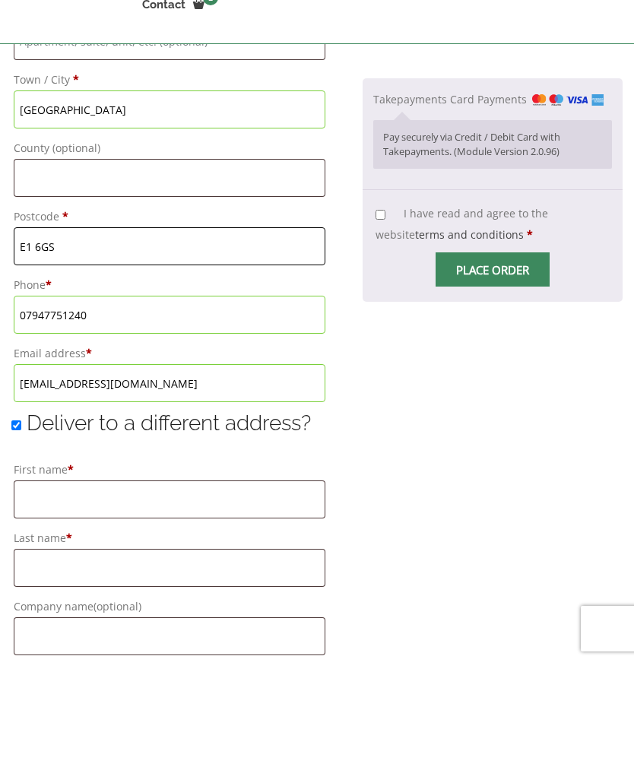
scroll to position [861, 0]
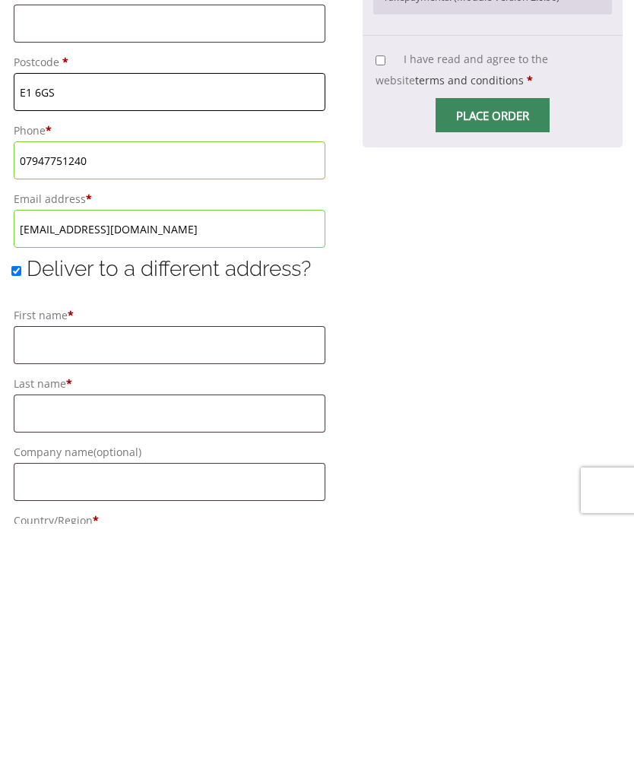
type input "E1 6GS"
click at [20, 509] on input "Deliver to a different address?" at bounding box center [16, 514] width 10 height 10
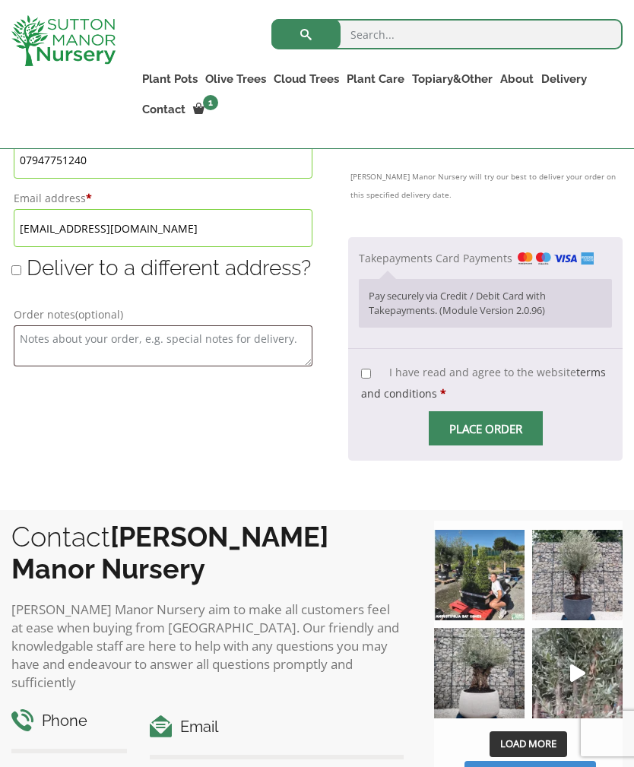
click at [21, 268] on input "Deliver to a different address?" at bounding box center [16, 270] width 10 height 10
checkbox input "true"
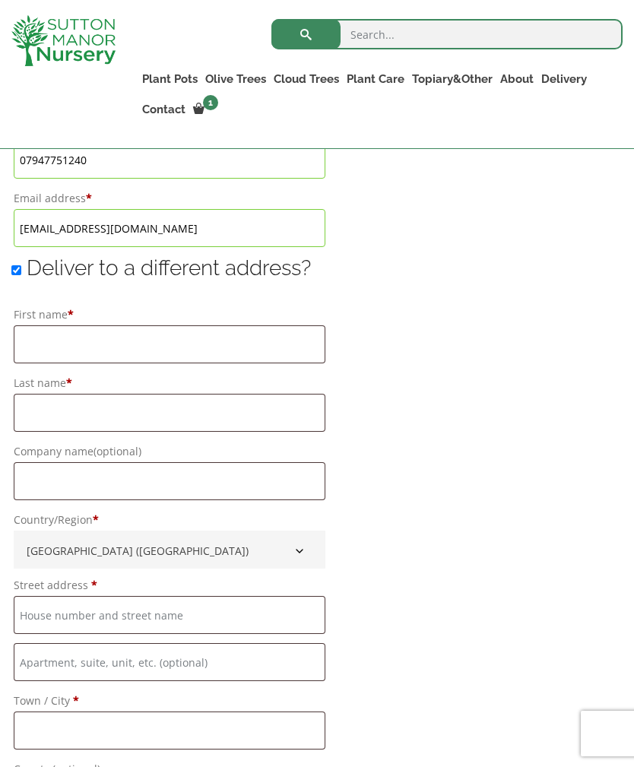
click at [227, 379] on label "Last name *" at bounding box center [170, 383] width 312 height 21
click at [227, 394] on input "Last name *" at bounding box center [170, 413] width 312 height 38
click at [192, 341] on input "First name *" at bounding box center [170, 345] width 312 height 38
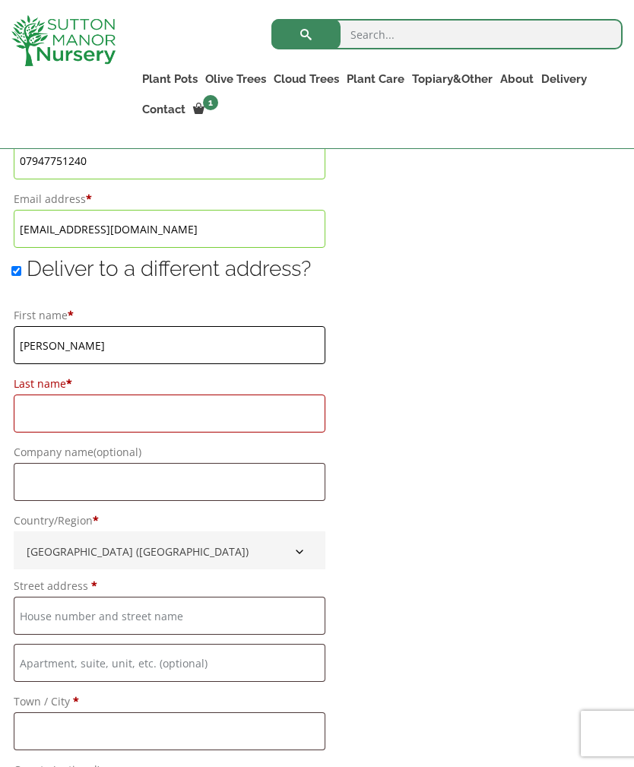
type input "Gordon"
click at [131, 421] on input "Last name *" at bounding box center [170, 414] width 312 height 38
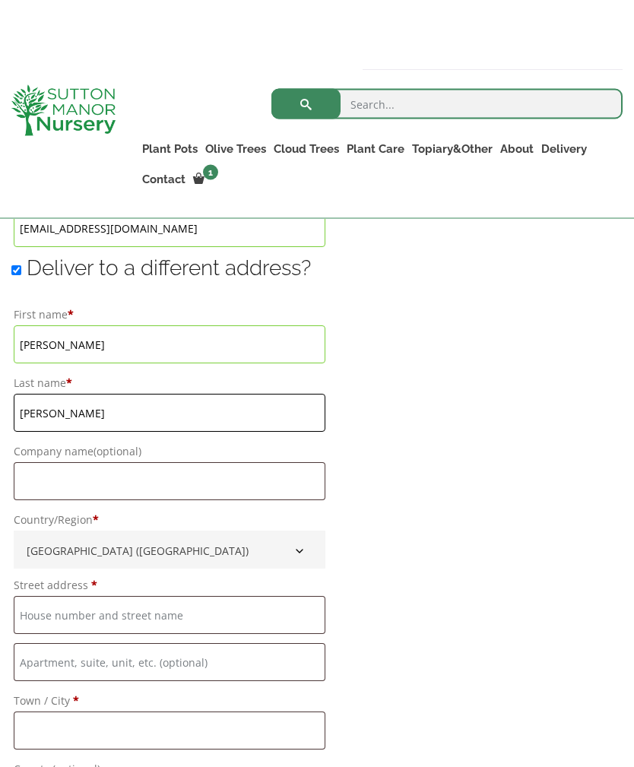
scroll to position [1192, 0]
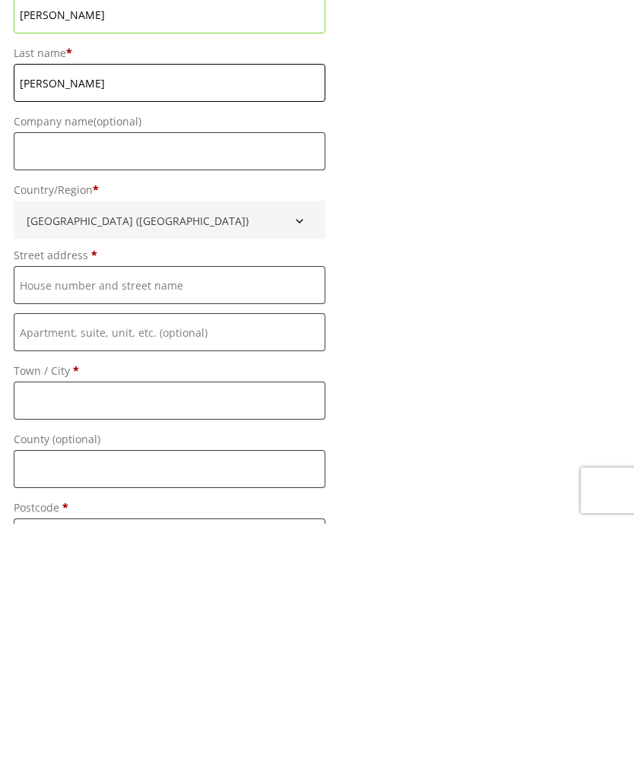
type input "McMillan"
click at [189, 509] on input "Street address *" at bounding box center [170, 528] width 312 height 38
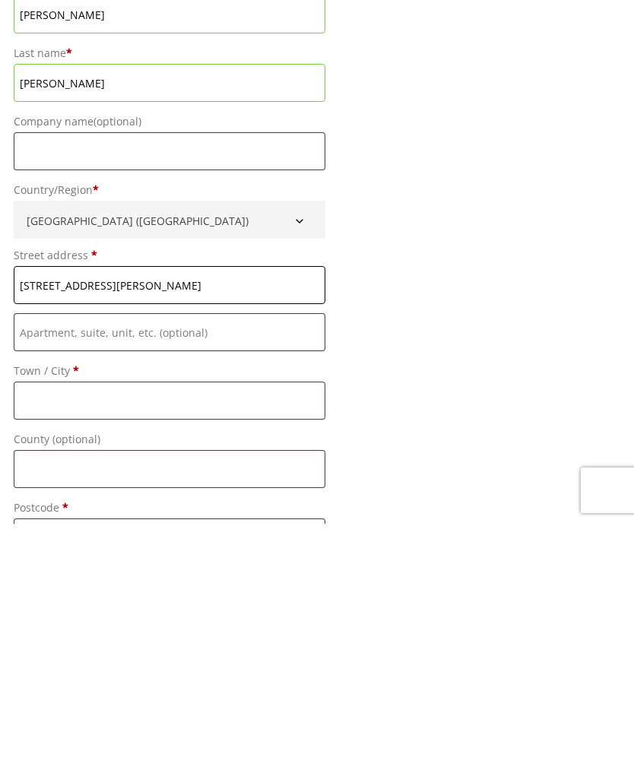
type input "59 Rouken Glen Road"
click at [186, 625] on input "Town / City *" at bounding box center [170, 644] width 312 height 38
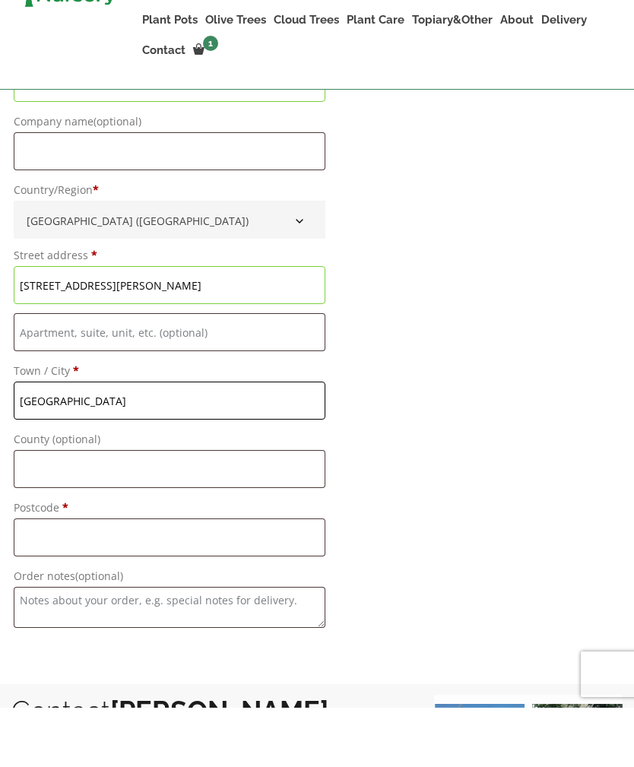
scroll to position [1466, 0]
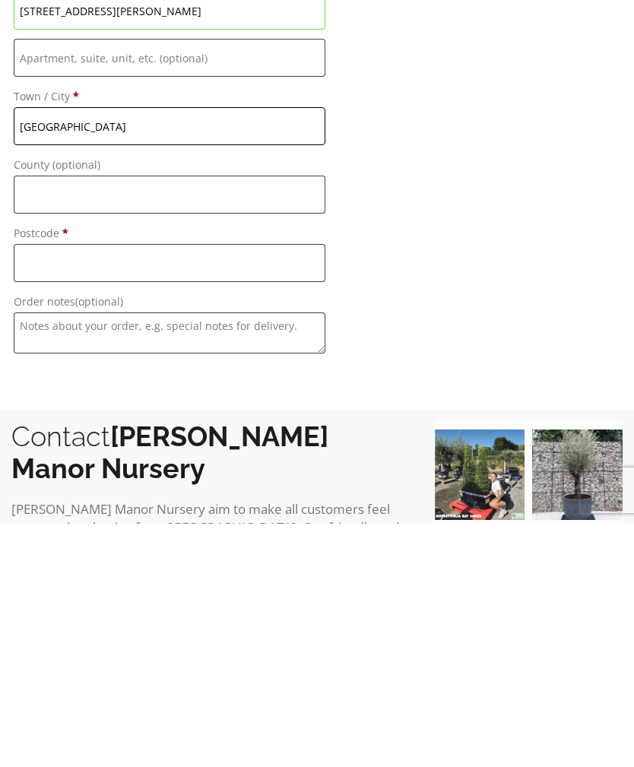
type input "[GEOGRAPHIC_DATA]"
click at [260, 487] on input "Postcode *" at bounding box center [170, 506] width 312 height 38
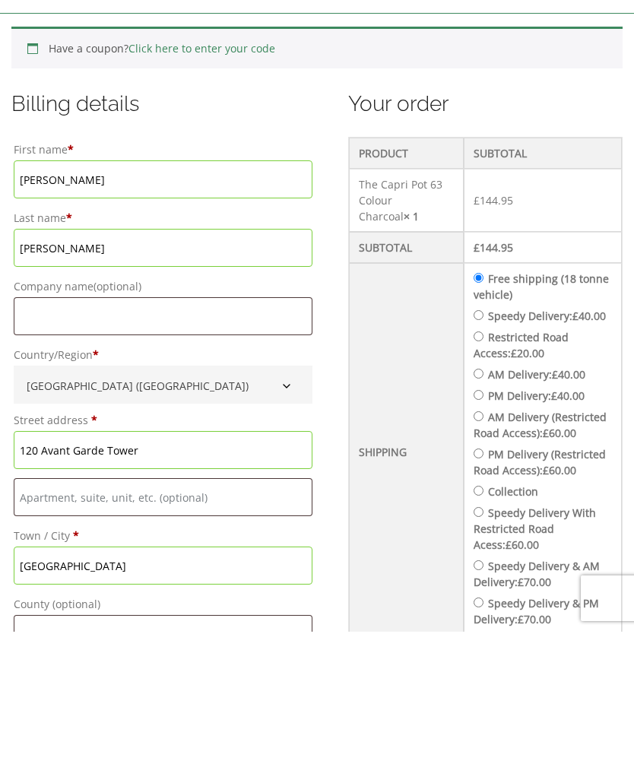
scroll to position [357, 0]
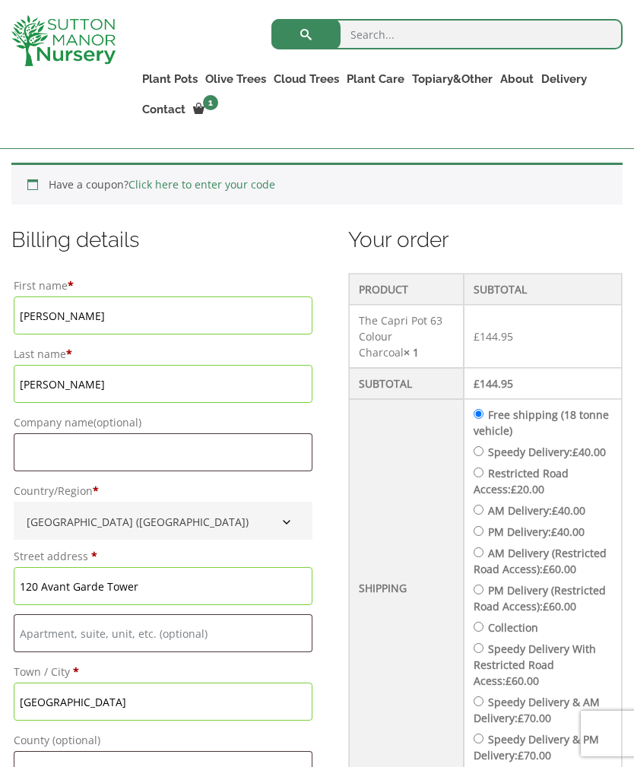
type input "G46 7JD"
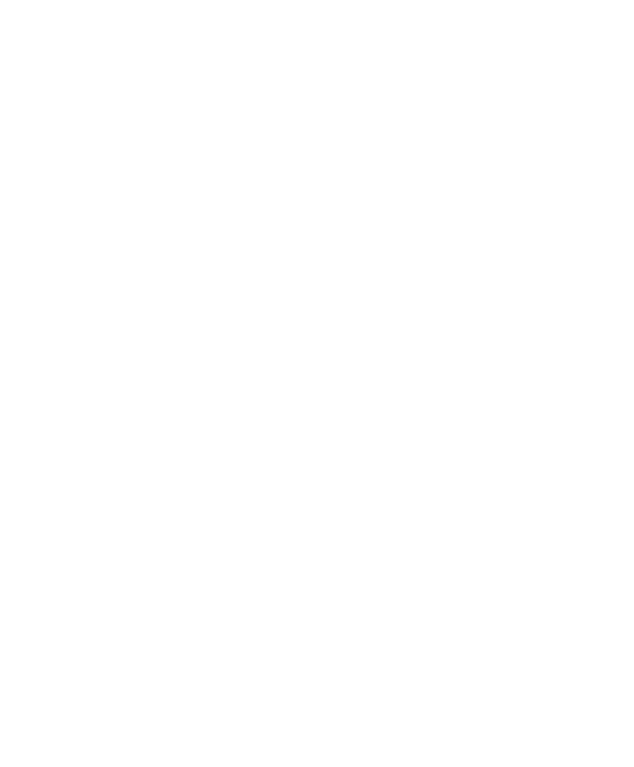
scroll to position [962, 0]
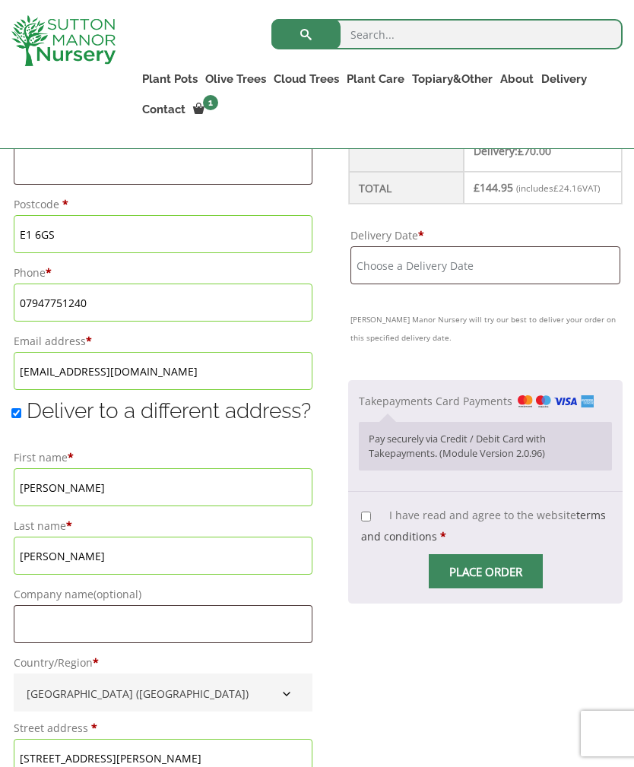
click at [462, 262] on input "Delivery Date *" at bounding box center [486, 265] width 270 height 38
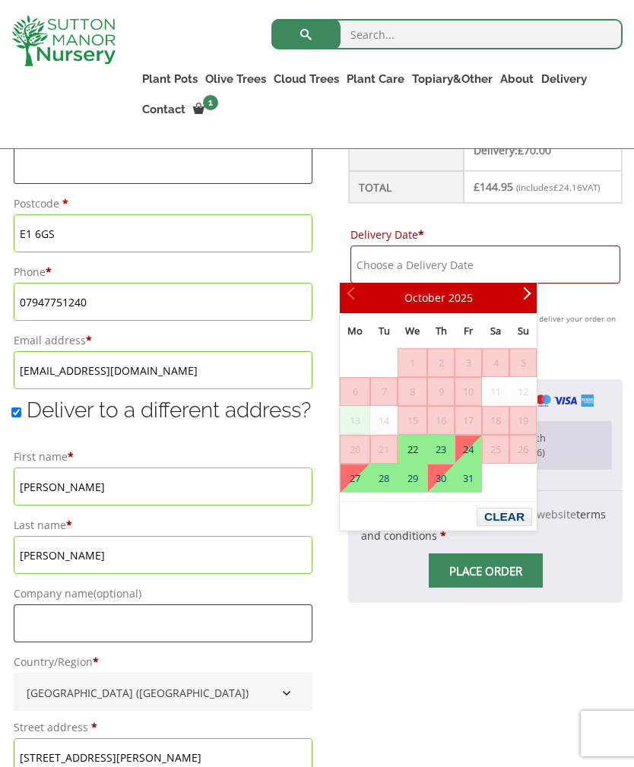
click at [501, 391] on span "11" at bounding box center [496, 391] width 26 height 27
click at [479, 448] on link "24" at bounding box center [468, 449] width 26 height 27
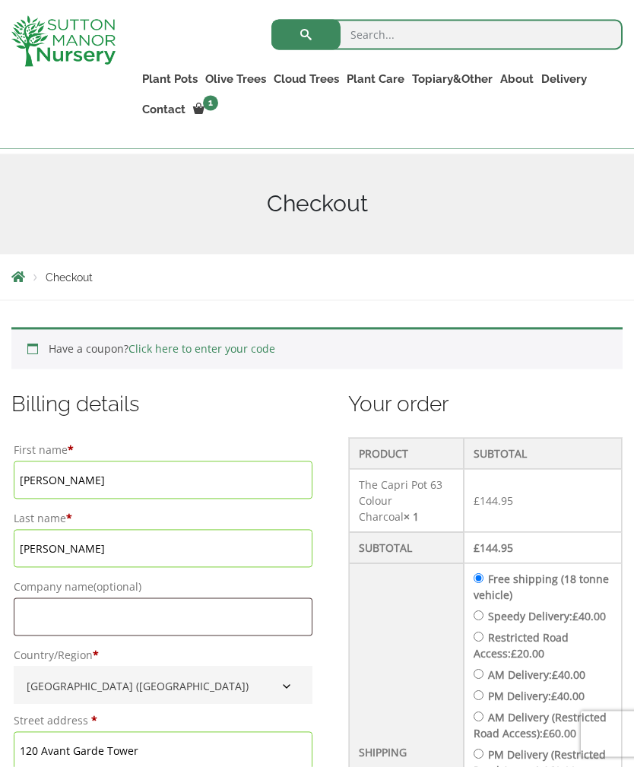
scroll to position [154, 0]
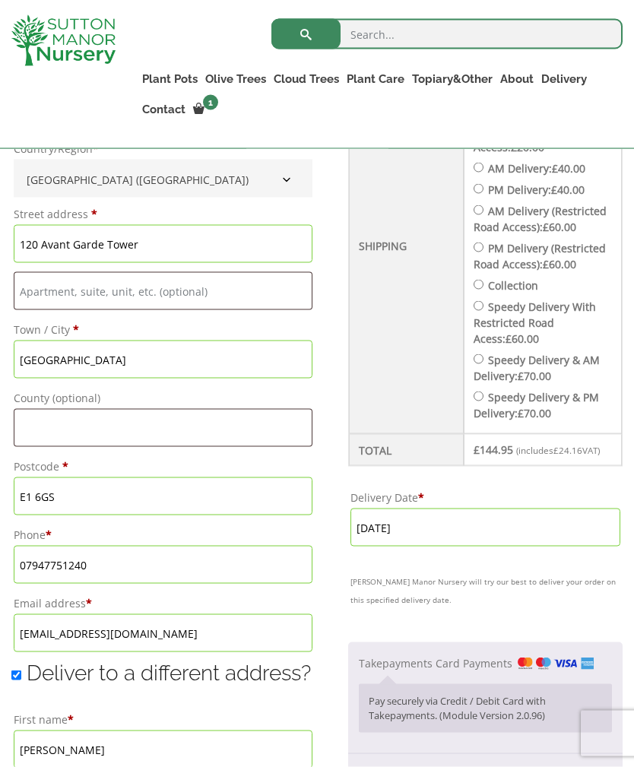
click at [452, 520] on input "24 October, 2025" at bounding box center [486, 528] width 270 height 38
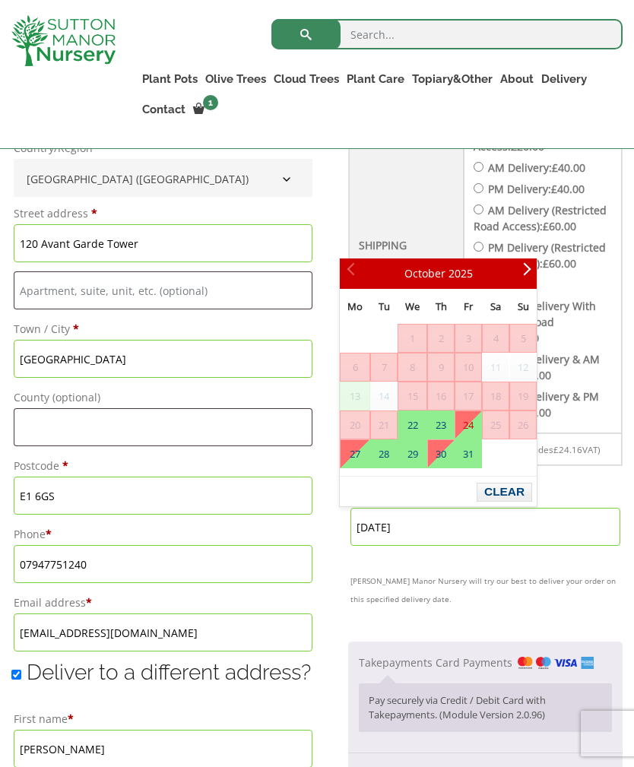
click at [501, 393] on span "18" at bounding box center [496, 395] width 26 height 27
click at [481, 393] on span "17" at bounding box center [468, 395] width 26 height 27
click at [415, 428] on link "22" at bounding box center [412, 424] width 28 height 27
type input "[DATE]"
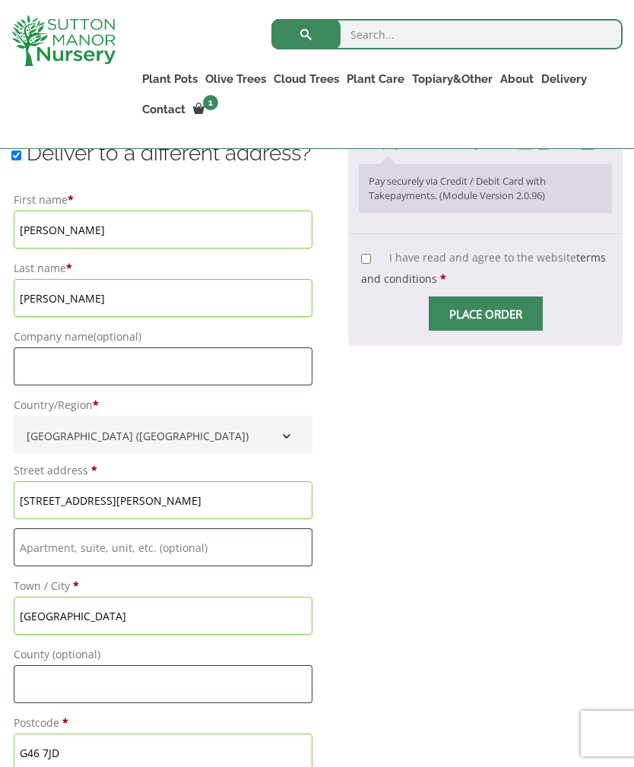
scroll to position [1278, 0]
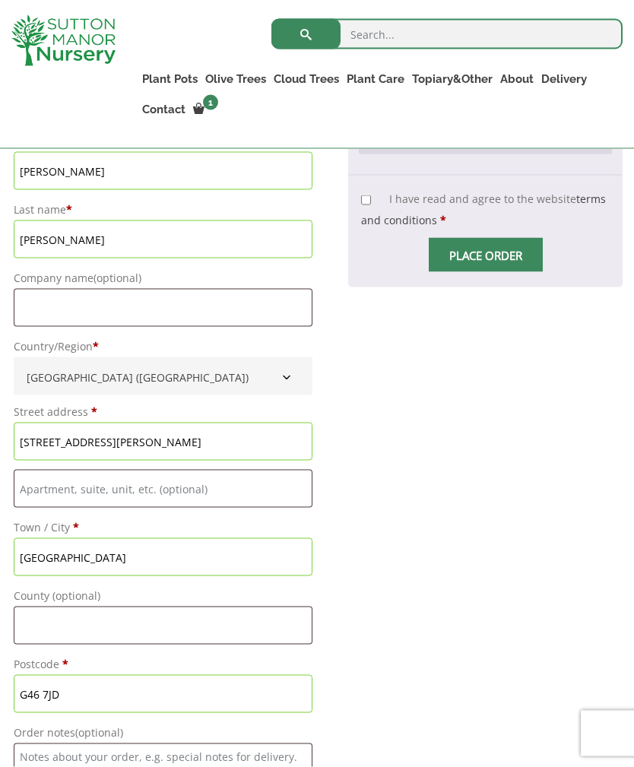
click at [39, 461] on input "59 Rouken Glen Road" at bounding box center [163, 442] width 299 height 38
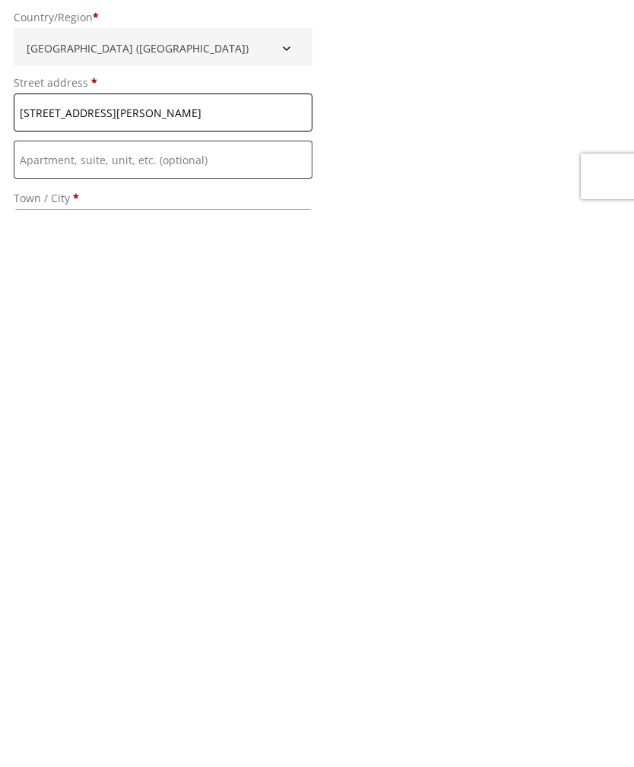
scroll to position [1032, 0]
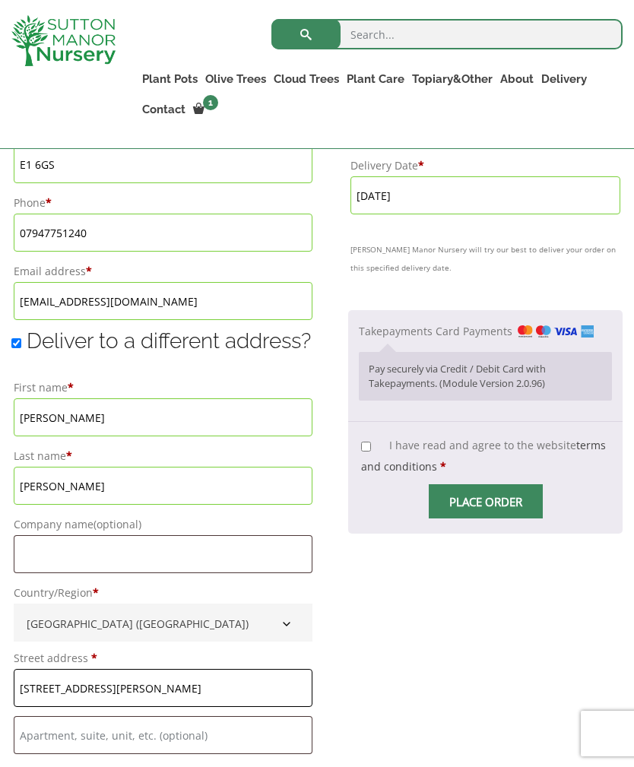
type input "[STREET_ADDRESS][PERSON_NAME]"
click at [361, 446] on input "I have read and agree to the website terms and conditions *" at bounding box center [366, 447] width 10 height 10
checkbox input "true"
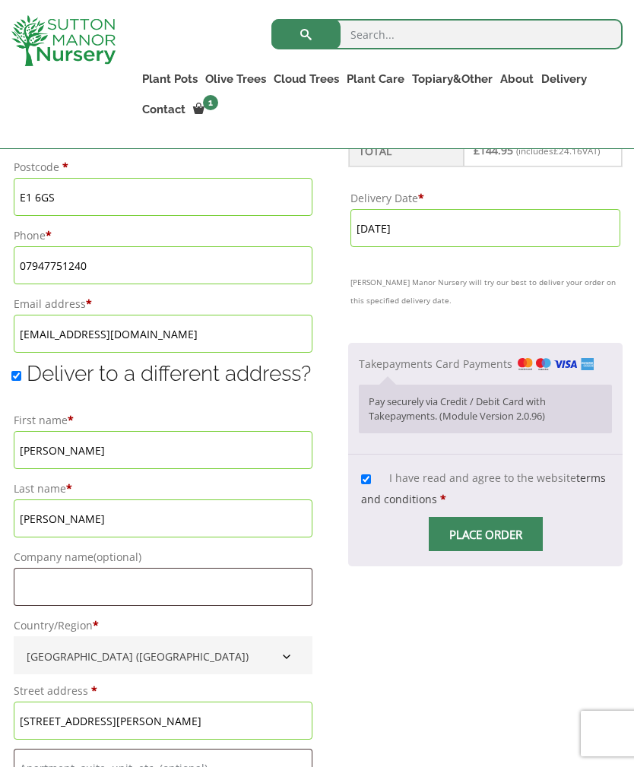
scroll to position [1014, 0]
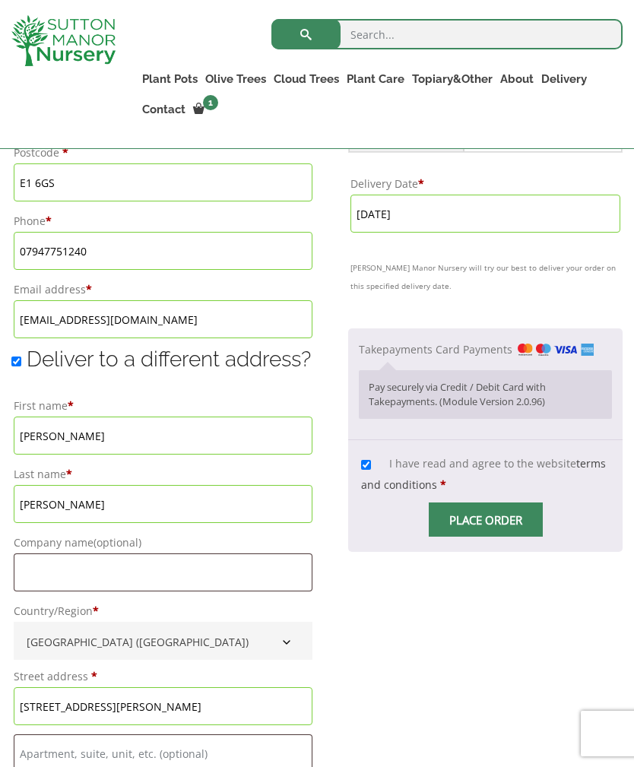
click at [520, 519] on input "Place order" at bounding box center [486, 520] width 114 height 34
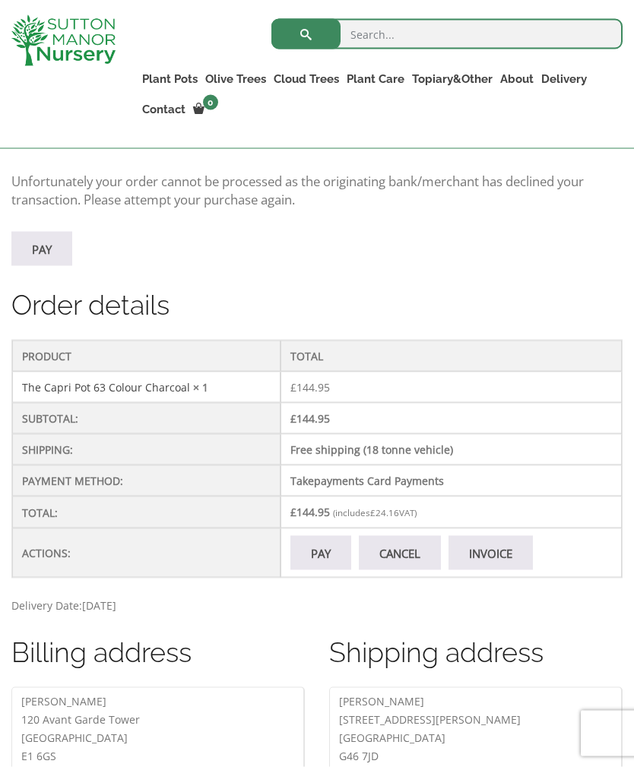
scroll to position [338, 0]
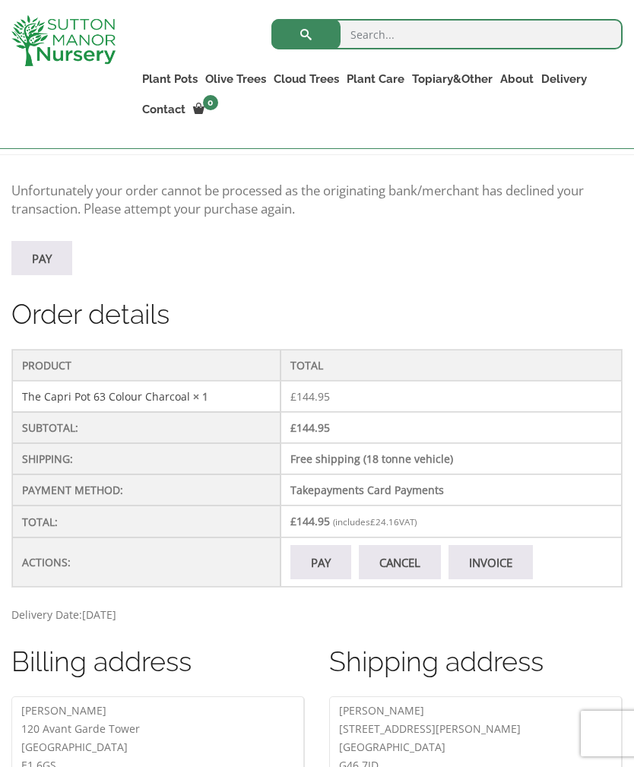
click at [334, 555] on link "Pay" at bounding box center [320, 562] width 61 height 34
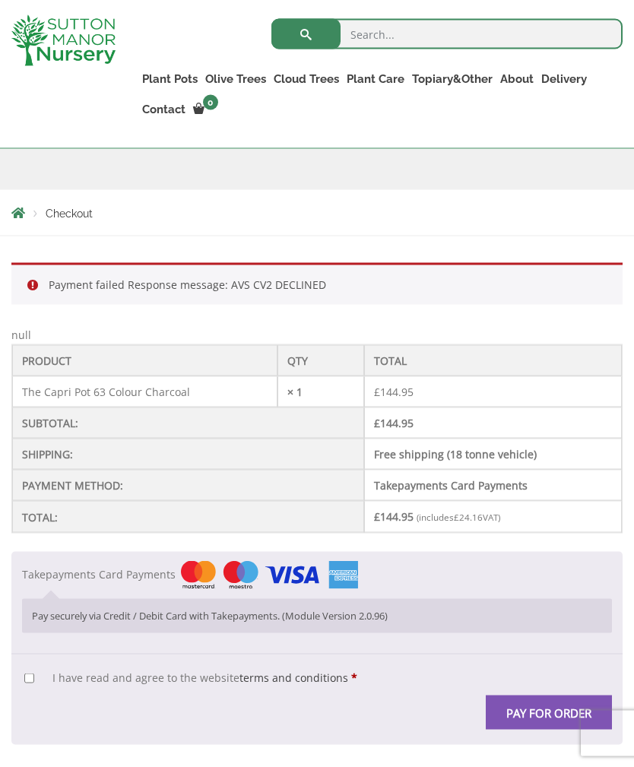
scroll to position [301, 0]
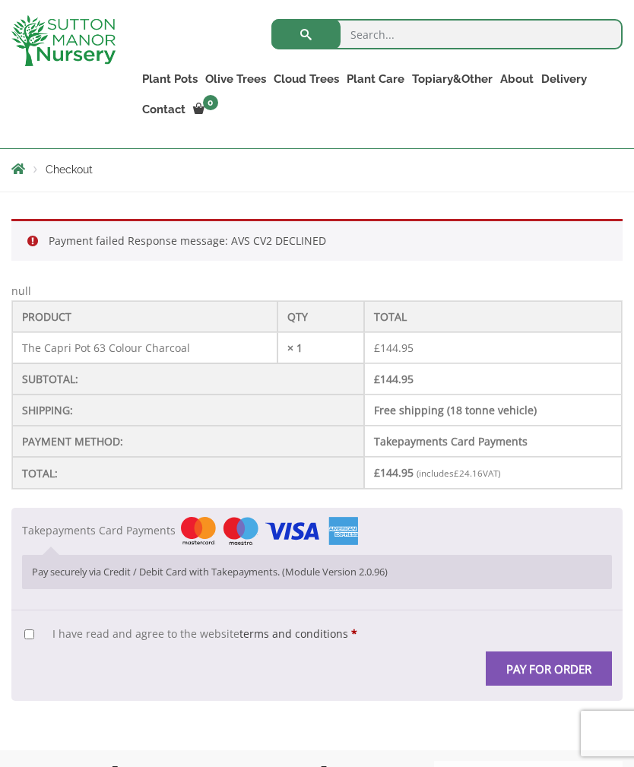
click at [34, 634] on input "I have read and agree to the website terms and conditions *" at bounding box center [29, 635] width 10 height 10
checkbox input "true"
click at [557, 663] on button "Pay for order" at bounding box center [549, 669] width 126 height 34
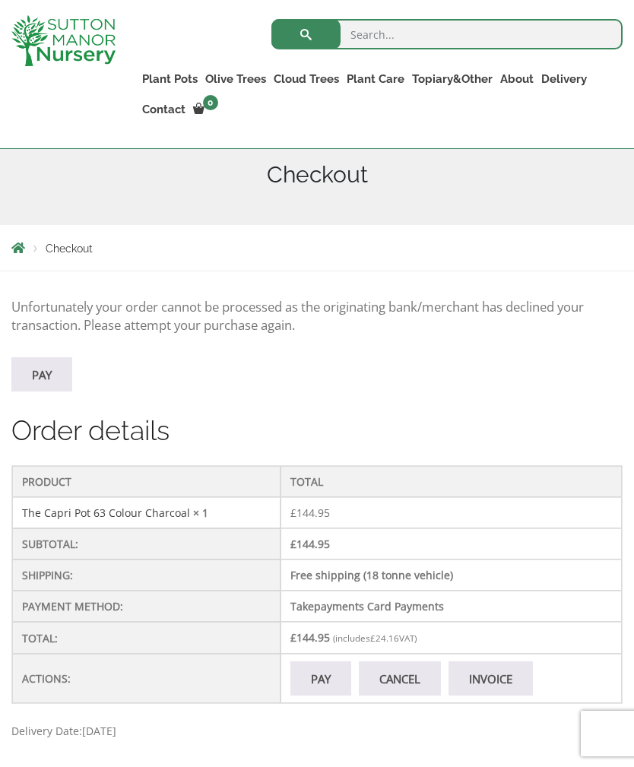
scroll to position [236, 0]
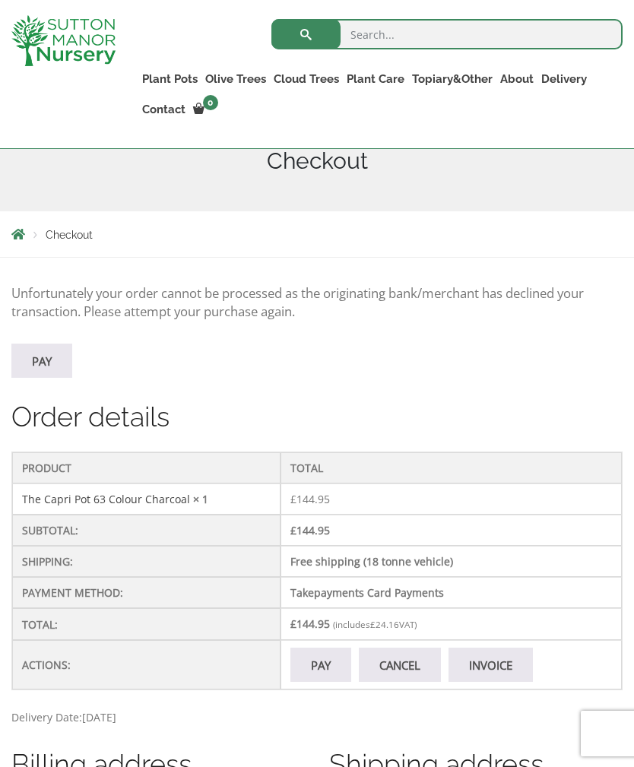
click at [316, 666] on link "Pay" at bounding box center [320, 665] width 61 height 34
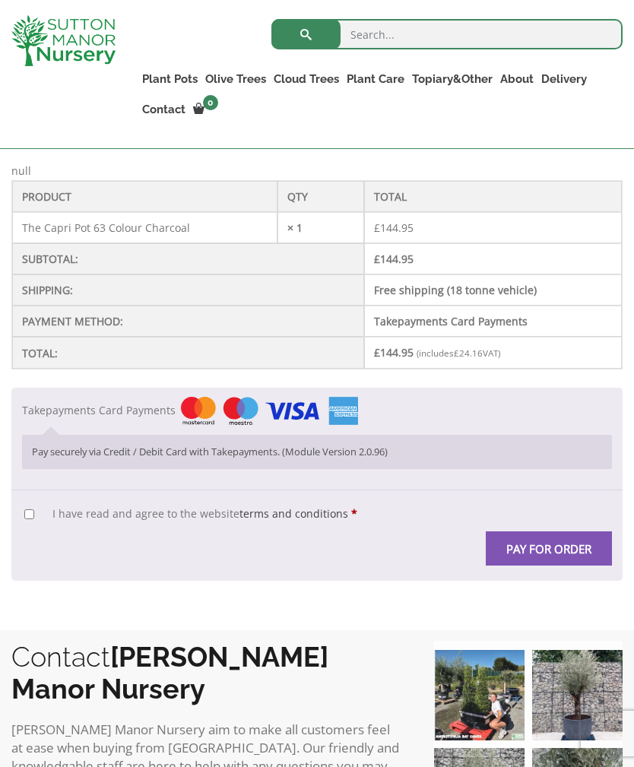
scroll to position [430, 0]
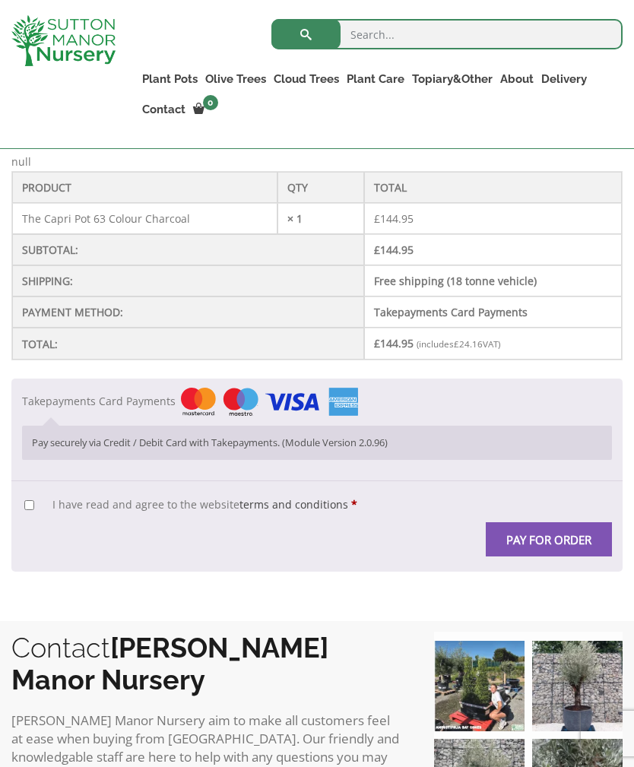
click at [45, 510] on label "I have read and agree to the website terms and conditions *" at bounding box center [190, 504] width 333 height 14
click at [34, 510] on input "I have read and agree to the website terms and conditions *" at bounding box center [29, 505] width 10 height 10
checkbox input "true"
click at [554, 554] on button "Pay for order" at bounding box center [549, 539] width 126 height 34
